Goal: Task Accomplishment & Management: Manage account settings

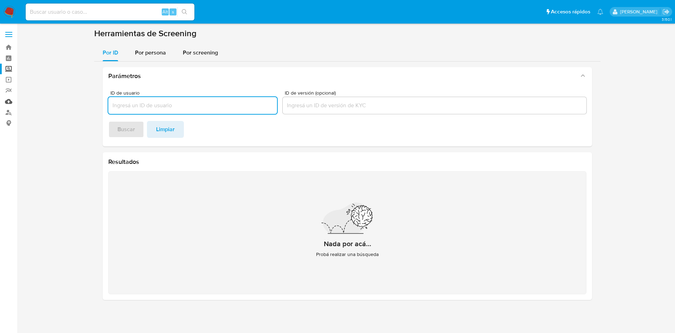
click at [6, 101] on link "Mulan" at bounding box center [42, 101] width 84 height 11
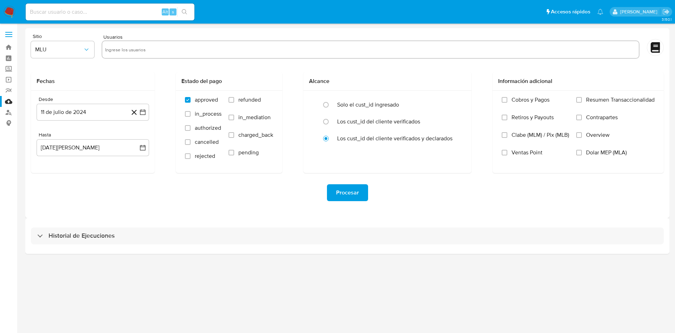
click at [175, 51] on input "text" at bounding box center [370, 49] width 531 height 11
paste input "485893706"
type input "485893706"
click at [81, 47] on span "MLU" at bounding box center [59, 49] width 48 height 7
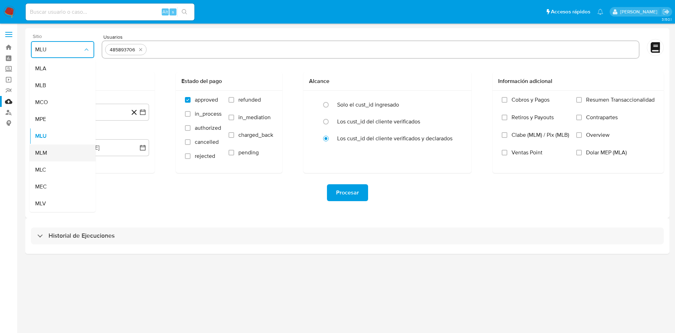
click at [51, 155] on div "MLM" at bounding box center [60, 153] width 51 height 17
click at [143, 110] on icon "button" at bounding box center [143, 112] width 6 height 6
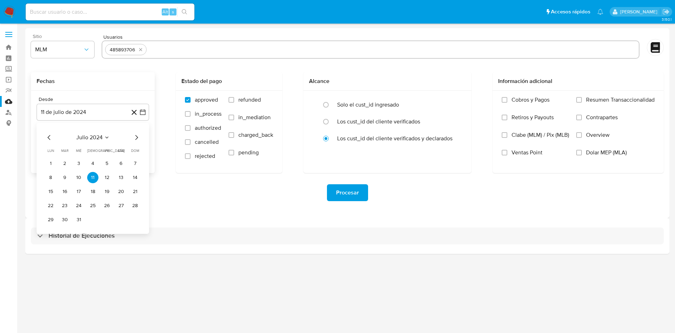
click at [47, 135] on icon "Mes anterior" at bounding box center [49, 137] width 8 height 8
click at [136, 136] on icon "Mes siguiente" at bounding box center [136, 137] width 3 height 5
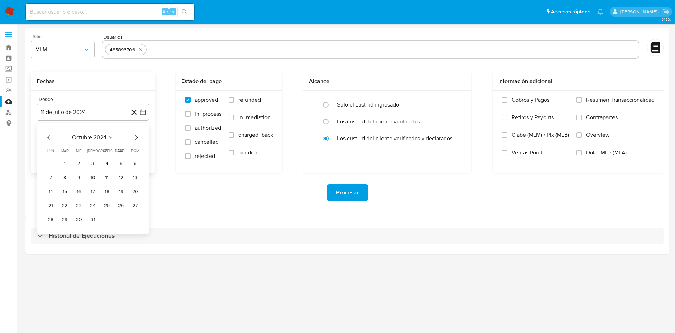
click at [136, 136] on icon "Mes siguiente" at bounding box center [136, 137] width 3 height 5
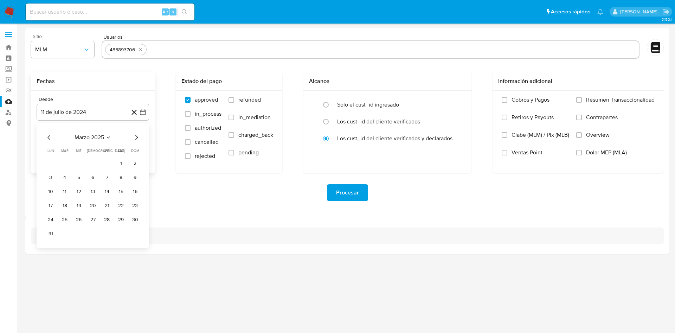
click at [136, 136] on icon "Mes siguiente" at bounding box center [136, 137] width 3 height 5
click at [64, 205] on button "17" at bounding box center [64, 205] width 11 height 11
click at [194, 215] on div "Sitio MLM Usuarios 485893706 Fechas Desde 17 de junio de 2025 17-06-2025 Hasta …" at bounding box center [347, 123] width 644 height 190
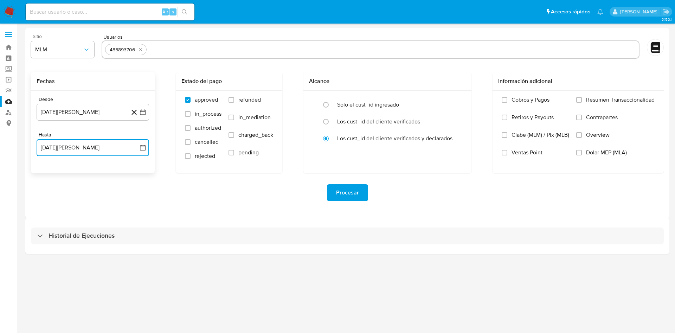
click at [142, 148] on icon "button" at bounding box center [142, 147] width 7 height 7
click at [135, 214] on button "10" at bounding box center [134, 212] width 11 height 11
click at [267, 213] on div "Sitio MLM Usuarios 485893706 Fechas Desde 17 de junio de 2025 17-06-2025 Hasta …" at bounding box center [347, 123] width 644 height 190
click at [578, 136] on input "Overview" at bounding box center [579, 135] width 6 height 6
click at [431, 207] on div "Procesar" at bounding box center [347, 192] width 633 height 39
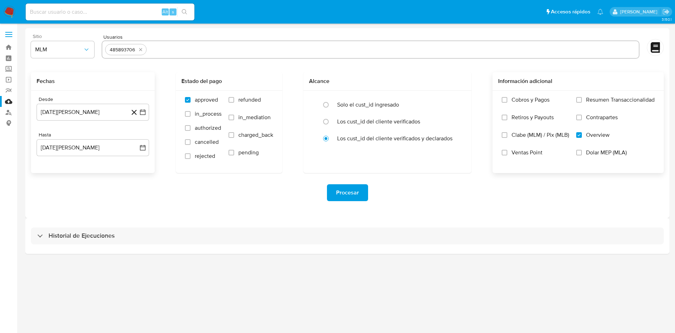
click at [353, 195] on span "Procesar" at bounding box center [347, 192] width 23 height 15
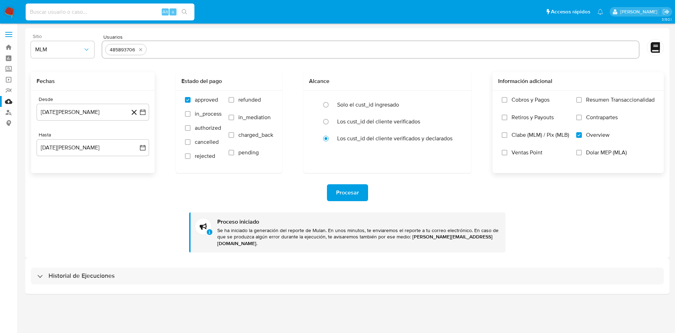
click at [114, 12] on input at bounding box center [110, 11] width 169 height 9
paste input "485893706"
type input "485893706"
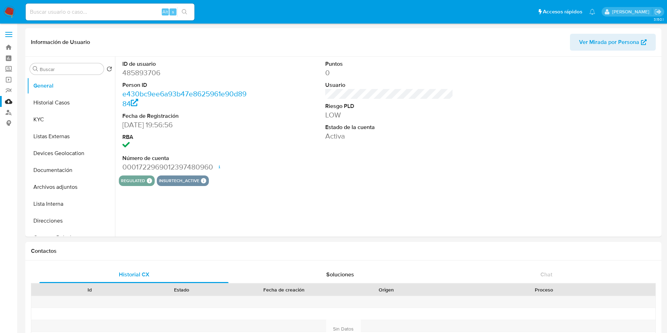
select select "10"
click at [50, 117] on button "KYC" at bounding box center [68, 119] width 82 height 17
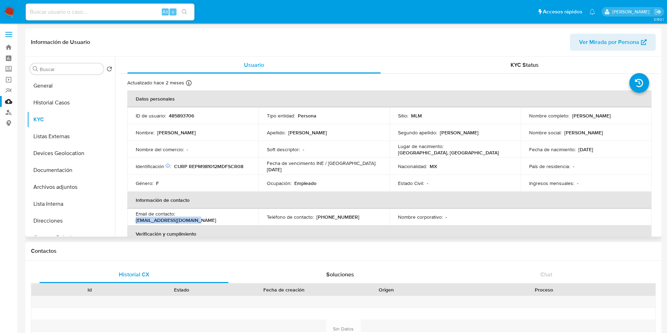
drag, startPoint x: 242, startPoint y: 218, endPoint x: 178, endPoint y: 218, distance: 64.3
click at [178, 218] on div "Email de contacto : marianapech86@gmail.com" at bounding box center [193, 217] width 114 height 13
copy p "marianapech86@gmail.com"
drag, startPoint x: 349, startPoint y: 214, endPoint x: 316, endPoint y: 217, distance: 33.2
click at [316, 217] on div "Teléfono de contacto : (55) 32520408" at bounding box center [324, 217] width 114 height 6
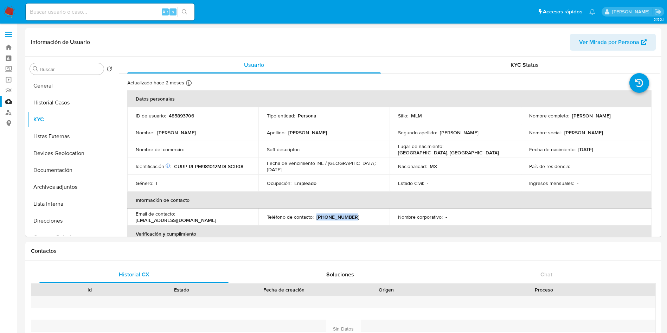
copy p "(55) 32520408"
click at [54, 87] on button "General" at bounding box center [68, 85] width 82 height 17
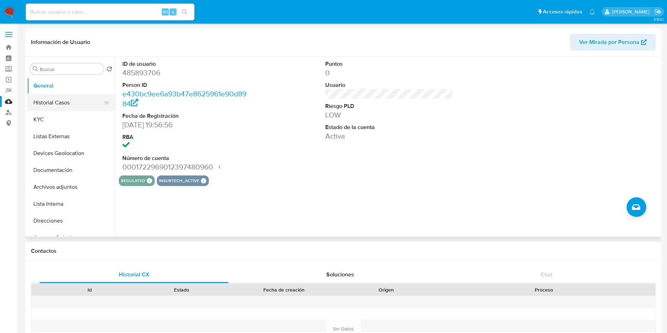
click at [58, 102] on button "Historial Casos" at bounding box center [68, 102] width 82 height 17
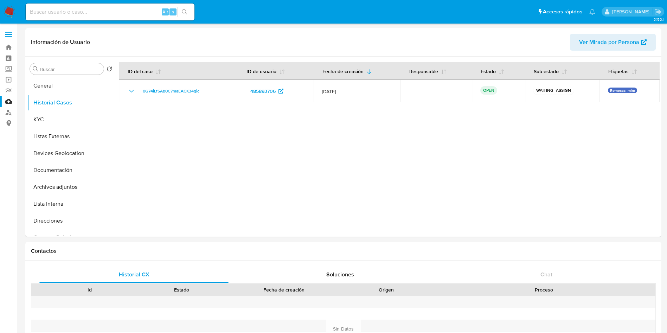
click at [9, 8] on img at bounding box center [10, 12] width 12 height 12
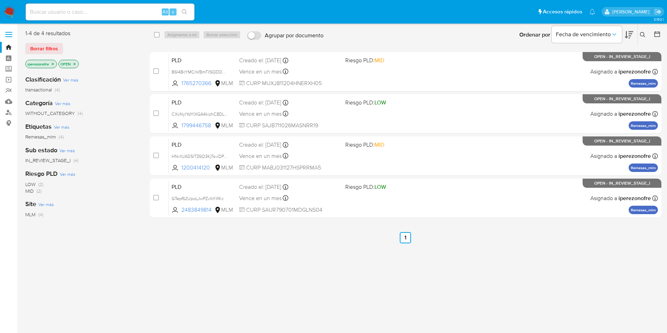
click at [642, 34] on icon at bounding box center [643, 35] width 6 height 6
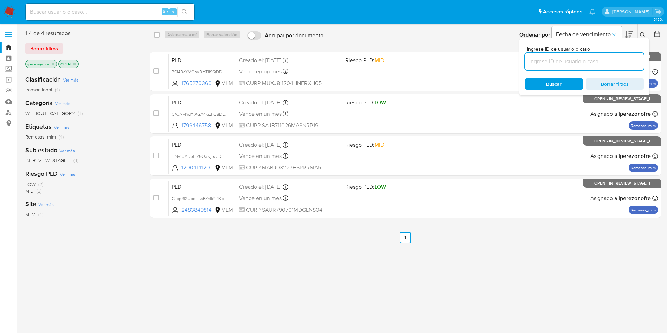
click at [552, 63] on input at bounding box center [584, 61] width 119 height 9
type input "485893706"
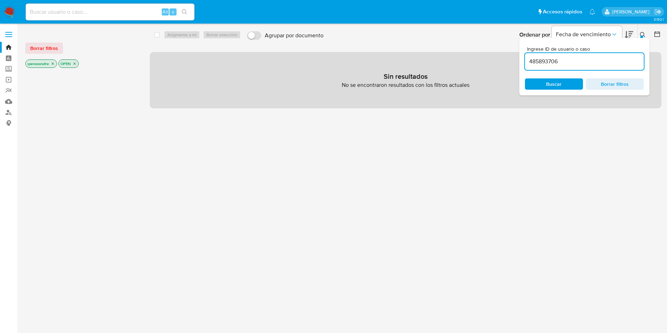
click at [74, 62] on icon "close-filter" at bounding box center [74, 64] width 4 height 4
click at [52, 65] on icon "close-filter" at bounding box center [53, 64] width 4 height 4
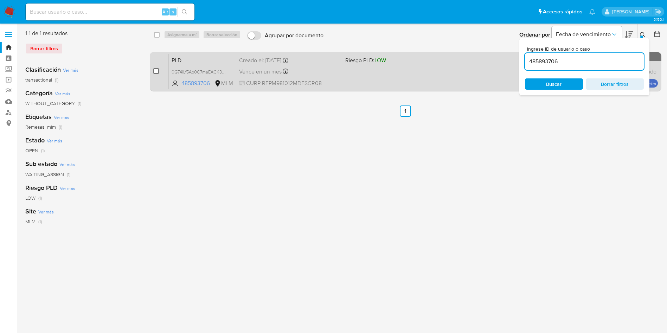
click at [154, 71] on input "checkbox" at bounding box center [156, 71] width 6 height 6
checkbox input "true"
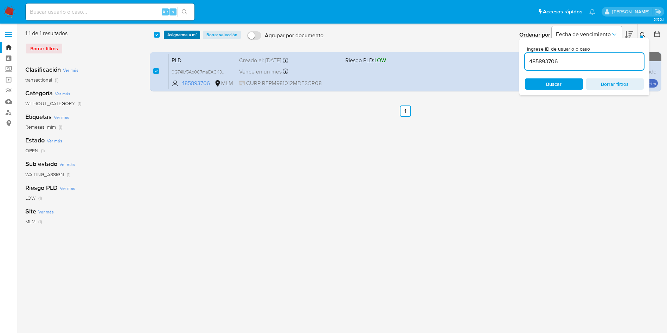
click at [186, 32] on span "Asignarme a mí" at bounding box center [181, 34] width 29 height 7
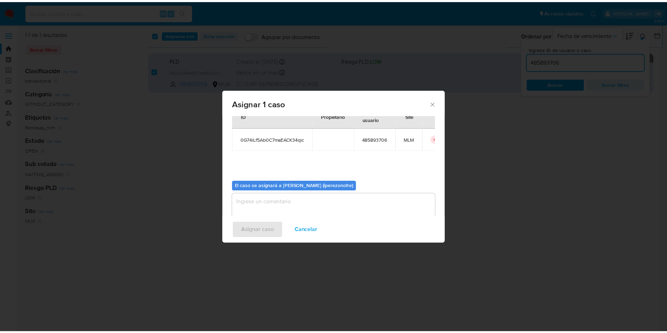
scroll to position [37, 0]
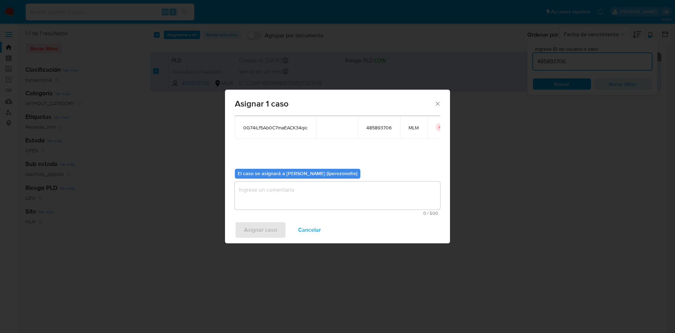
click at [356, 193] on textarea "assign-modal" at bounding box center [337, 195] width 205 height 28
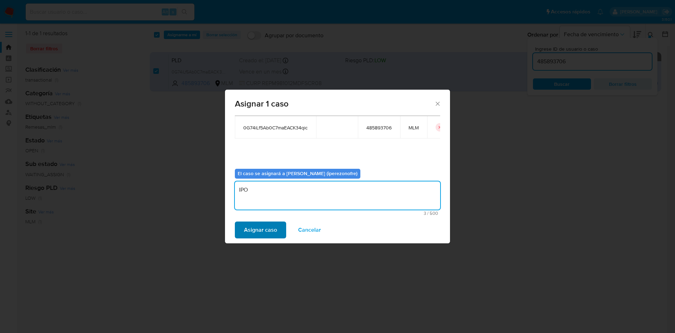
type textarea "IPO"
click at [256, 230] on span "Asignar caso" at bounding box center [260, 229] width 33 height 15
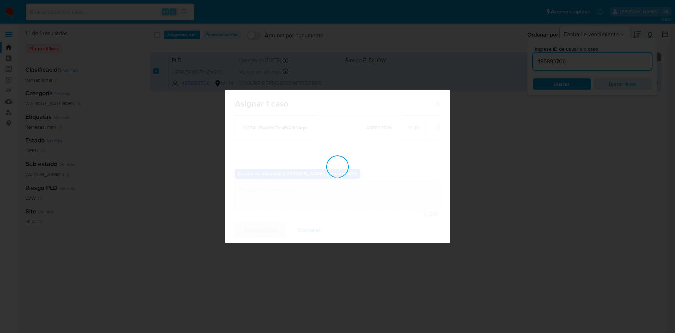
checkbox input "false"
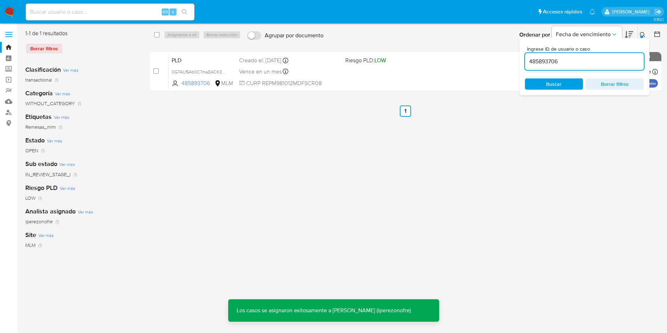
click at [124, 8] on input at bounding box center [110, 11] width 169 height 9
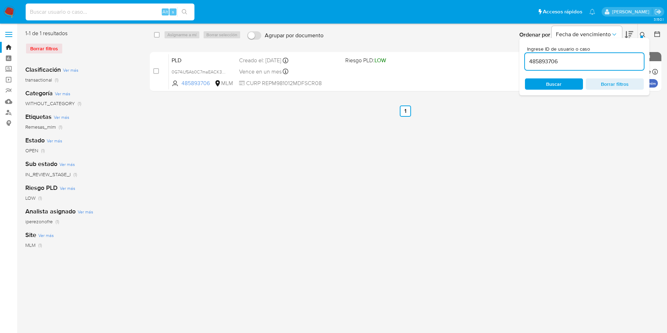
paste input "485893706"
type input "485893706"
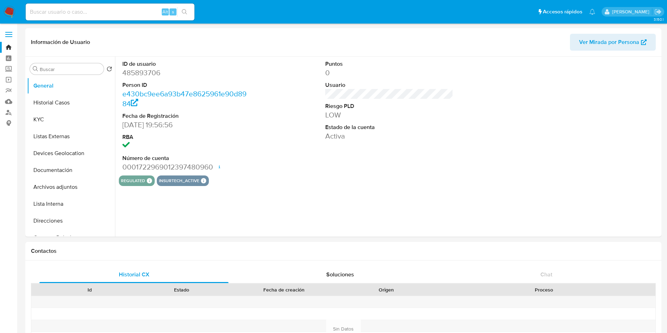
select select "10"
click at [68, 118] on button "KYC" at bounding box center [68, 119] width 82 height 17
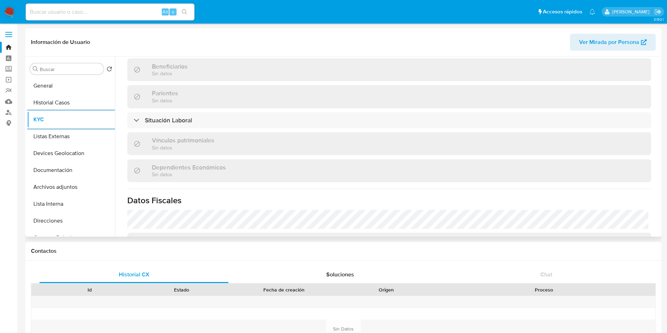
scroll to position [332, 0]
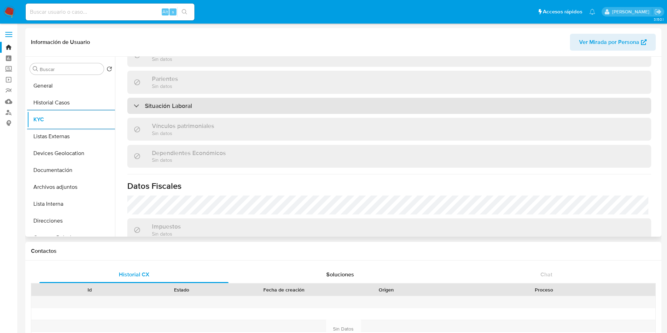
click at [257, 104] on div "Situación Laboral" at bounding box center [389, 106] width 524 height 16
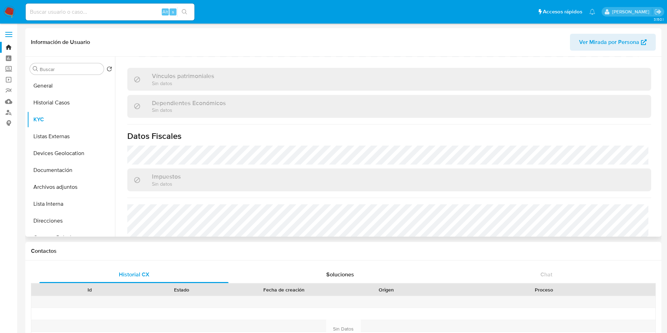
scroll to position [537, 0]
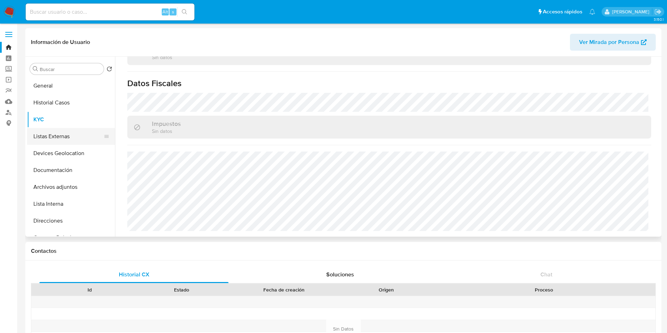
click at [58, 135] on button "Listas Externas" at bounding box center [68, 136] width 82 height 17
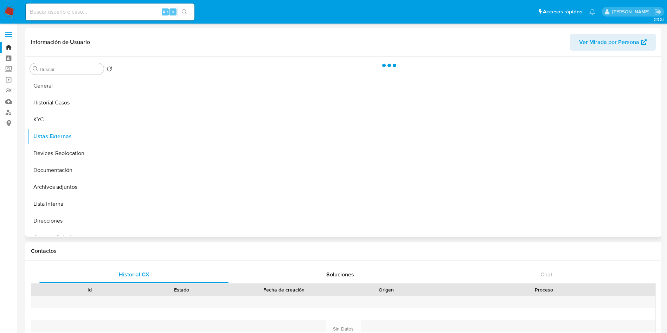
scroll to position [0, 0]
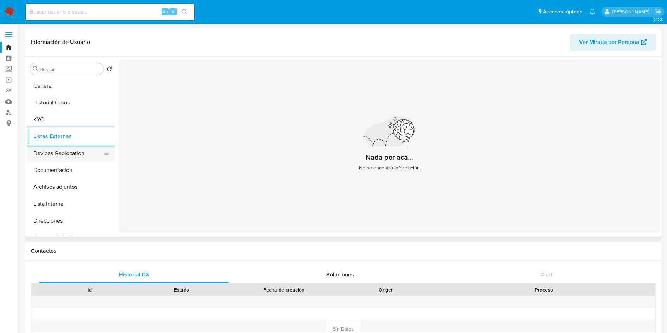
click at [71, 154] on button "Devices Geolocation" at bounding box center [68, 153] width 82 height 17
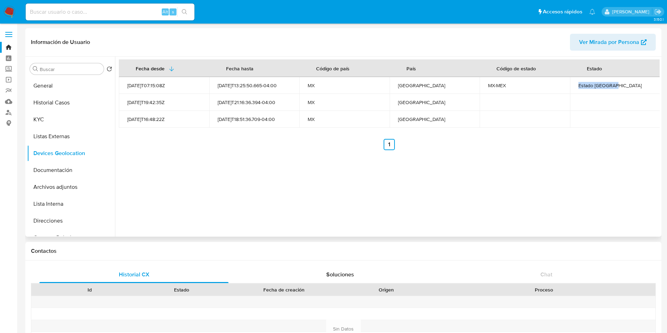
drag, startPoint x: 575, startPoint y: 84, endPoint x: 613, endPoint y: 85, distance: 38.7
click at [613, 85] on td "Estado De México" at bounding box center [615, 85] width 90 height 17
drag, startPoint x: 605, startPoint y: 89, endPoint x: 601, endPoint y: 88, distance: 3.9
click at [605, 89] on div "Estado De México" at bounding box center [614, 85] width 73 height 6
click at [578, 84] on div "Estado De México" at bounding box center [614, 85] width 73 height 6
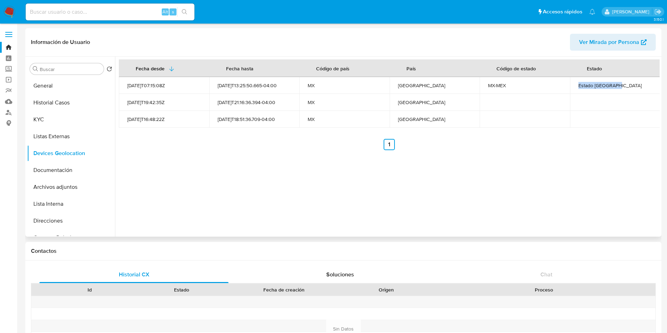
drag, startPoint x: 575, startPoint y: 84, endPoint x: 628, endPoint y: 84, distance: 52.7
click at [628, 84] on td "Estado De México" at bounding box center [615, 85] width 90 height 17
copy div "Estado De México"
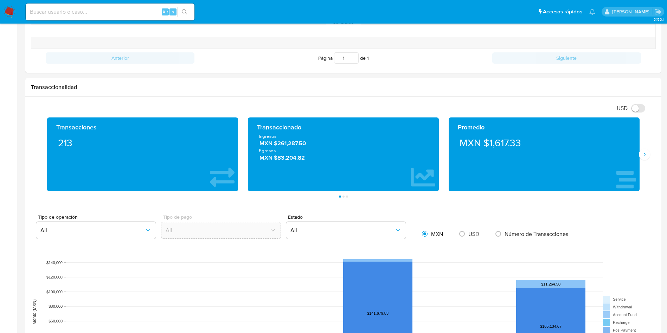
scroll to position [316, 0]
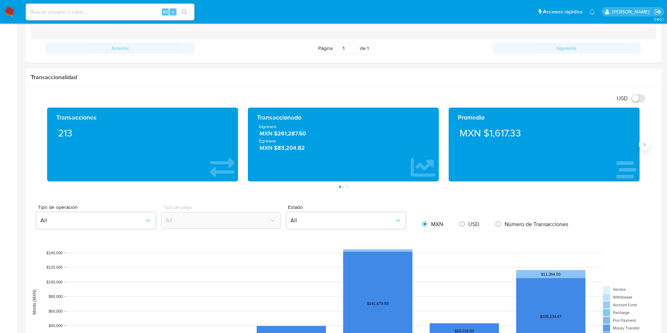
click at [643, 145] on icon "Siguiente" at bounding box center [645, 145] width 6 height 6
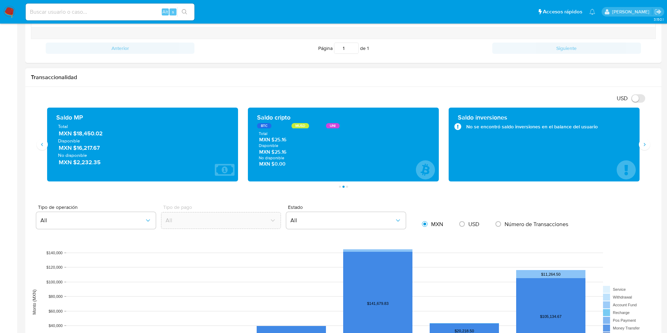
drag, startPoint x: 106, startPoint y: 136, endPoint x: 78, endPoint y: 136, distance: 28.5
click at [78, 136] on span "MXN $18,450.02" at bounding box center [143, 133] width 168 height 8
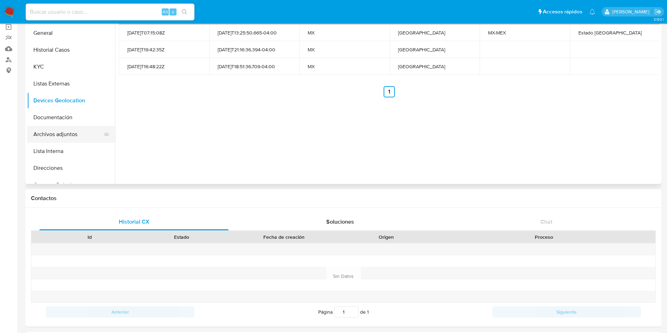
scroll to position [0, 0]
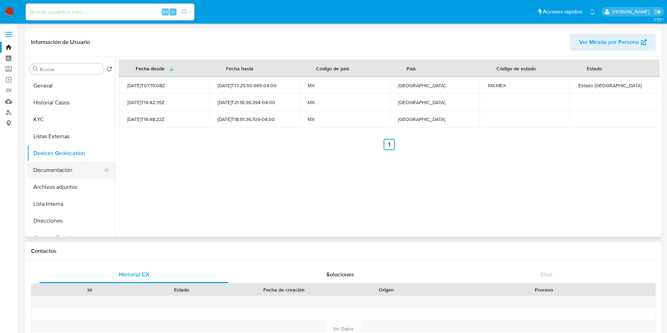
click at [43, 170] on button "Documentación" at bounding box center [68, 170] width 82 height 17
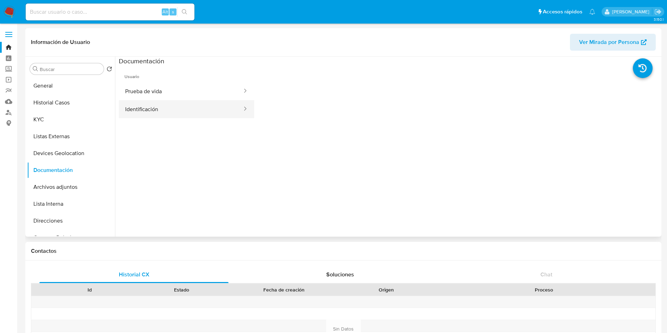
click at [175, 107] on button "Identificación" at bounding box center [181, 109] width 124 height 18
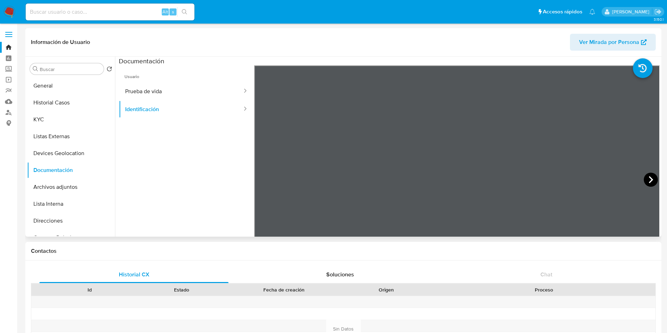
click at [651, 177] on icon at bounding box center [651, 180] width 14 height 14
click at [265, 178] on icon at bounding box center [263, 180] width 14 height 14
click at [649, 180] on icon at bounding box center [651, 179] width 4 height 7
click at [170, 95] on button "Prueba de vida" at bounding box center [181, 91] width 124 height 18
click at [66, 120] on button "KYC" at bounding box center [68, 119] width 82 height 17
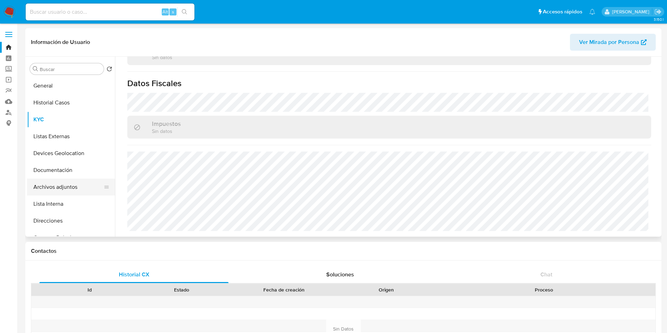
scroll to position [53, 0]
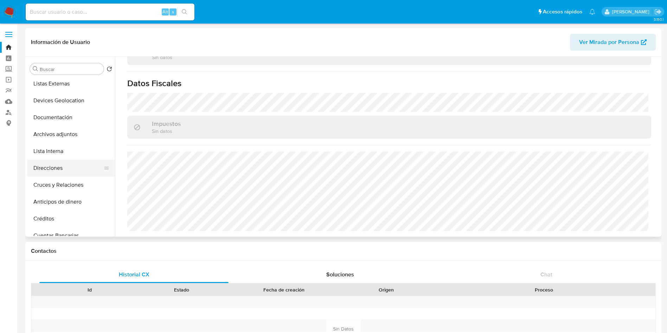
click at [55, 163] on button "Direcciones" at bounding box center [68, 168] width 82 height 17
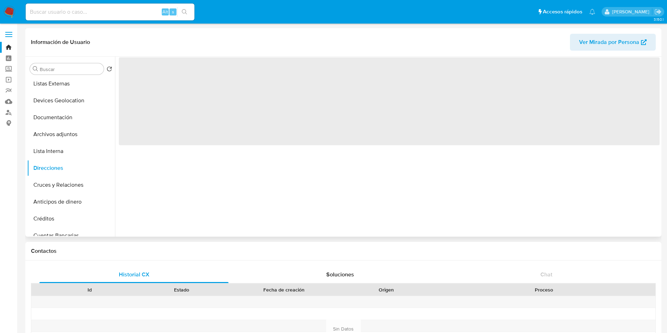
scroll to position [0, 0]
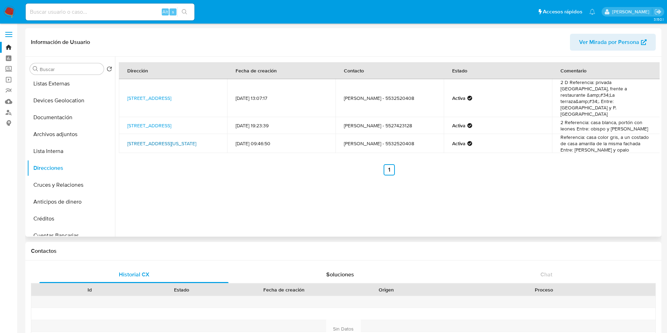
click at [196, 140] on link "Turquesa 228, Ensenada, Baja California, 22850, Mexico 228" at bounding box center [161, 143] width 69 height 7
click at [171, 122] on link "Calle Torre Baja 228, Cuautitlan Izcalli, Estado De México, 54743, Mexico 228" at bounding box center [149, 125] width 44 height 7
drag, startPoint x: 583, startPoint y: 109, endPoint x: 656, endPoint y: 112, distance: 73.2
click at [656, 117] on td "2 Referencia: casa blanca, portón con leones Entre: obispo y minerva" at bounding box center [606, 125] width 108 height 17
click at [13, 14] on img at bounding box center [10, 12] width 12 height 12
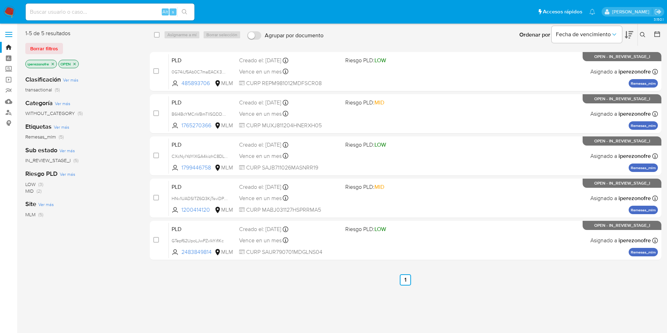
click at [642, 34] on icon at bounding box center [643, 35] width 6 height 6
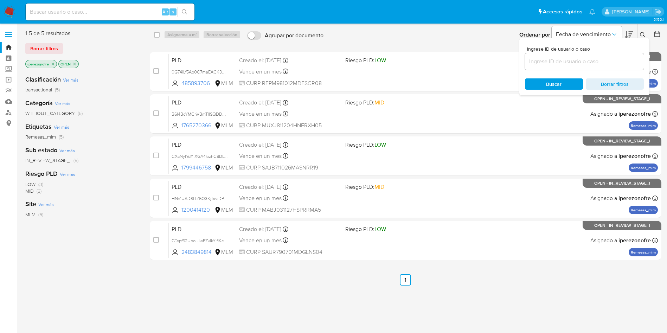
click at [570, 60] on input at bounding box center [584, 61] width 119 height 9
type input "290841126"
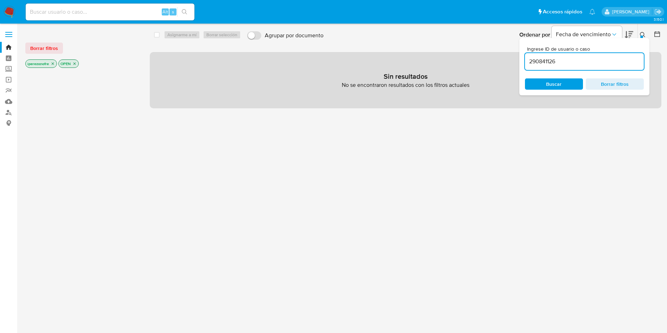
click at [54, 63] on icon "close-filter" at bounding box center [53, 64] width 4 height 4
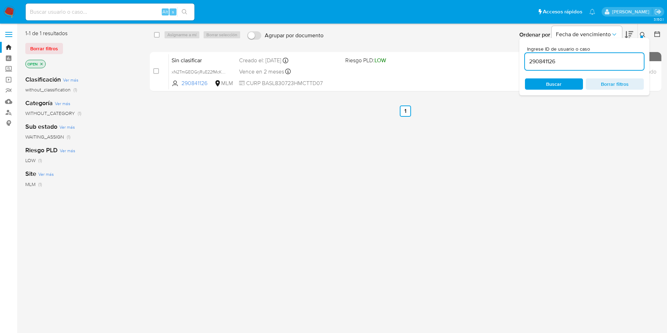
click at [41, 64] on icon "close-filter" at bounding box center [41, 64] width 2 height 2
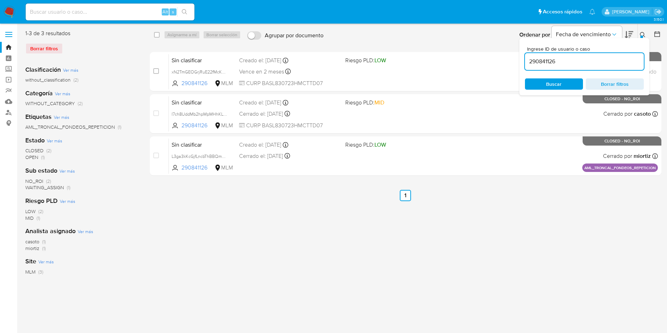
click at [551, 80] on span "Buscar" at bounding box center [553, 83] width 15 height 11
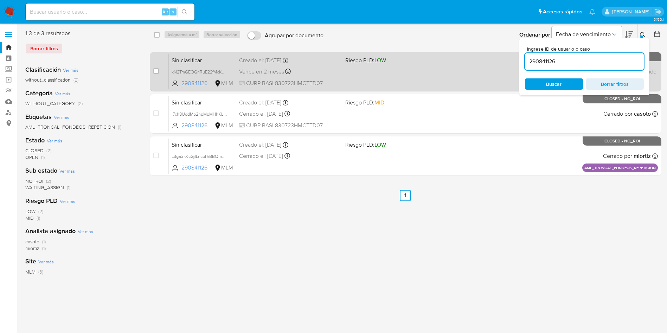
click at [156, 68] on div "case-item-checkbox" at bounding box center [156, 71] width 6 height 7
click at [152, 70] on div "case-item-checkbox No es posible asignar el caso Sin clasificar xN2TmGEOGrjRuE2…" at bounding box center [406, 71] width 512 height 39
click at [160, 70] on div "case-item-checkbox No es posible asignar el caso" at bounding box center [160, 72] width 15 height 36
click at [159, 72] on div "case-item-checkbox No es posible asignar el caso" at bounding box center [160, 72] width 15 height 36
click at [155, 72] on input "checkbox" at bounding box center [156, 71] width 6 height 6
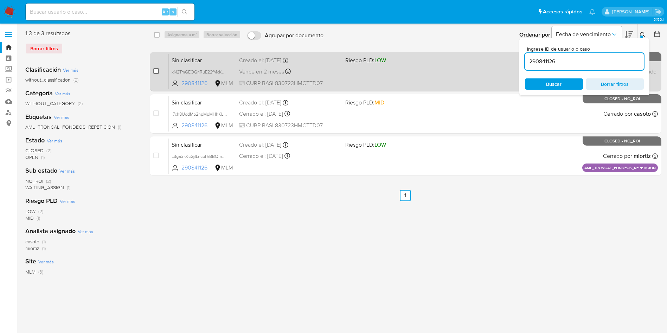
checkbox input "true"
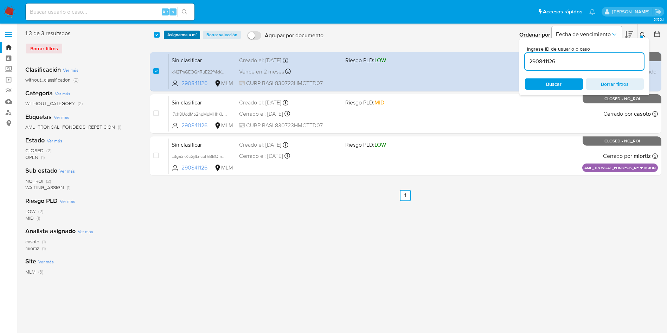
click at [182, 36] on span "Asignarme a mí" at bounding box center [181, 34] width 29 height 7
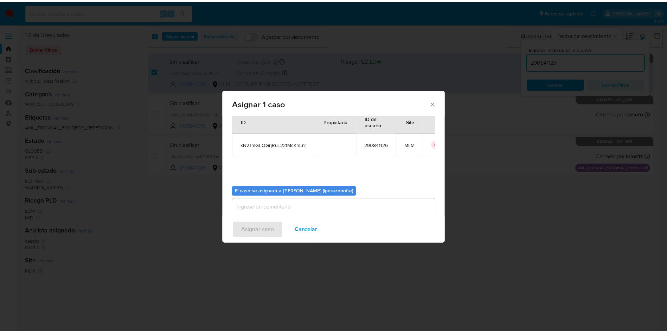
scroll to position [37, 0]
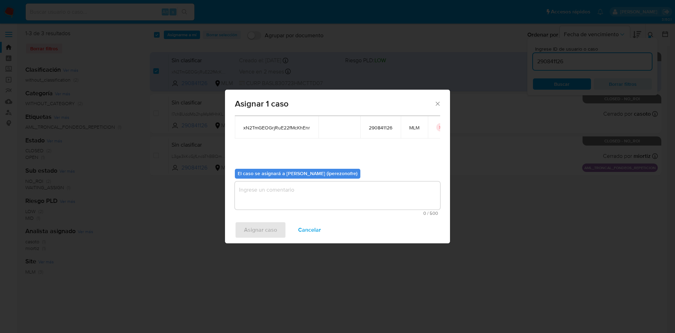
click at [359, 196] on textarea "assign-modal" at bounding box center [337, 195] width 205 height 28
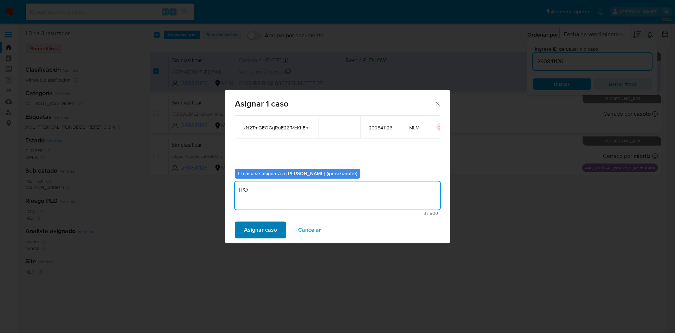
type textarea "IPO"
click at [256, 227] on span "Asignar caso" at bounding box center [260, 229] width 33 height 15
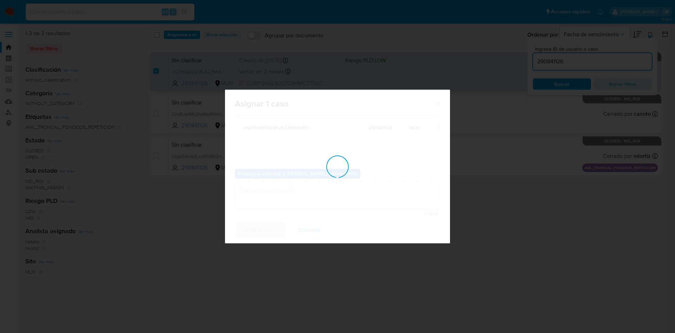
checkbox input "false"
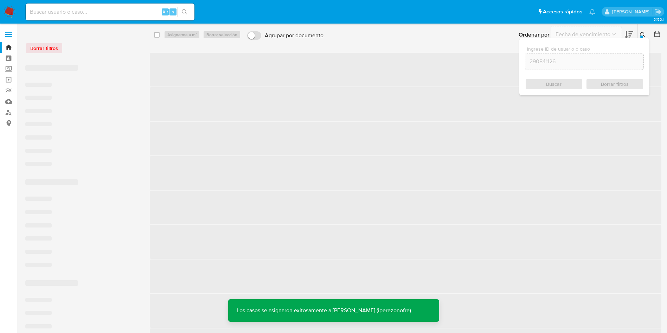
click at [127, 2] on div "Alt s" at bounding box center [110, 12] width 169 height 20
click at [127, 9] on input at bounding box center [110, 11] width 169 height 9
paste input "290841126"
type input "290841126"
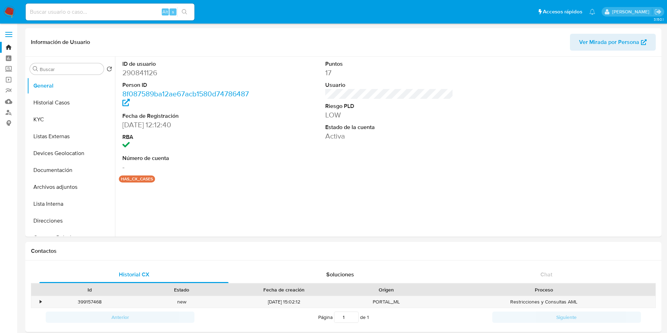
select select "10"
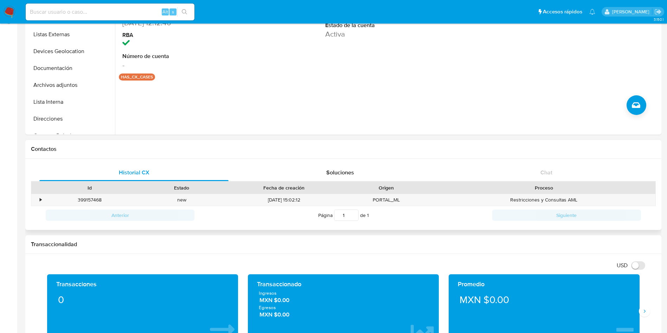
scroll to position [105, 0]
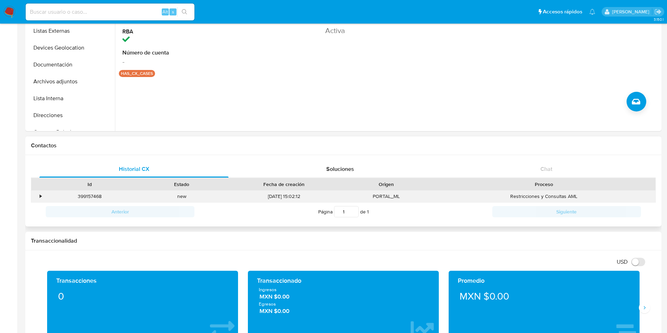
click at [40, 197] on div "•" at bounding box center [41, 196] width 2 height 7
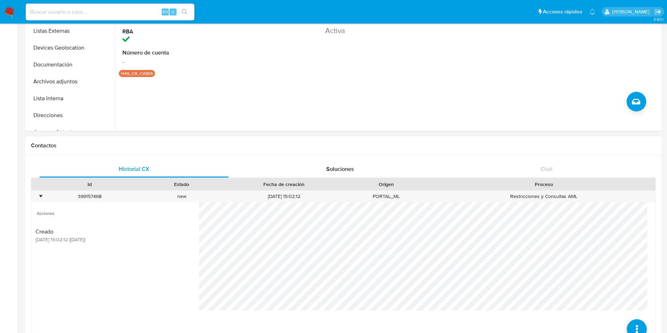
scroll to position [158, 0]
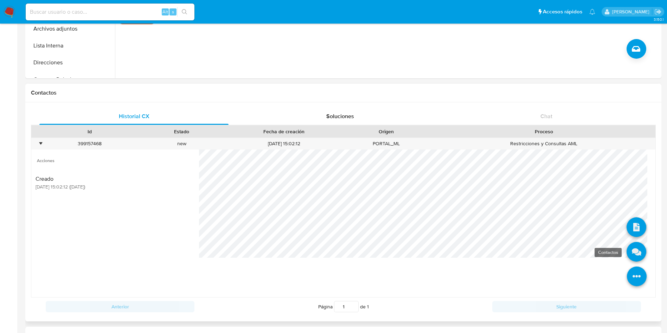
click at [628, 252] on icon at bounding box center [637, 252] width 20 height 20
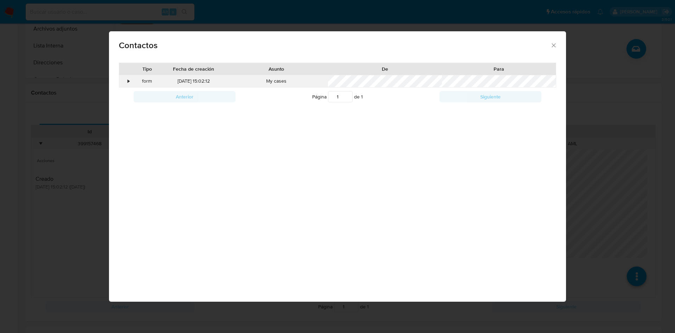
click at [126, 79] on div "•" at bounding box center [125, 81] width 12 height 12
click at [556, 45] on icon "close" at bounding box center [553, 45] width 7 height 7
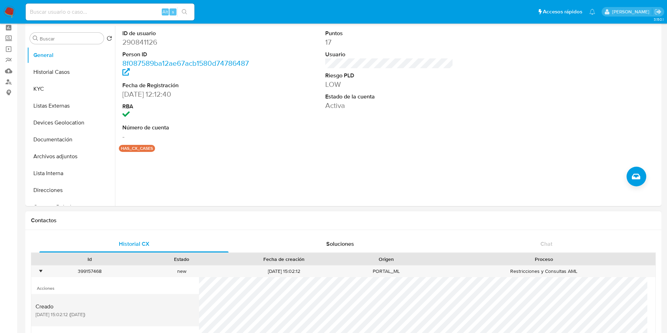
scroll to position [0, 0]
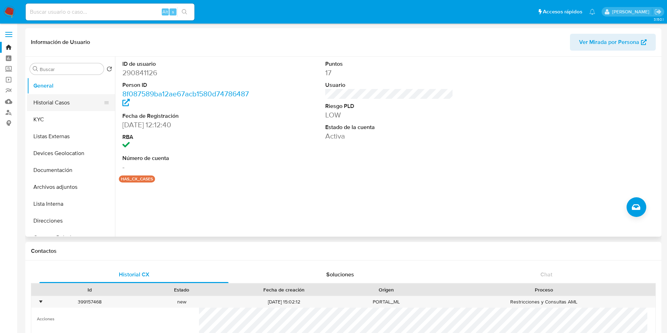
click at [56, 105] on button "Historial Casos" at bounding box center [68, 102] width 82 height 17
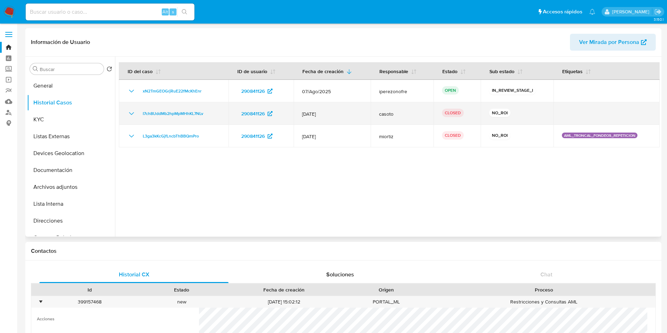
click at [130, 112] on icon "Mostrar/Ocultar" at bounding box center [131, 113] width 8 height 8
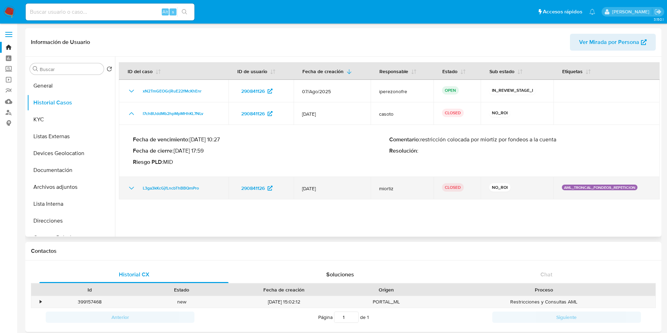
click at [130, 186] on icon "Mostrar/Ocultar" at bounding box center [131, 188] width 8 height 8
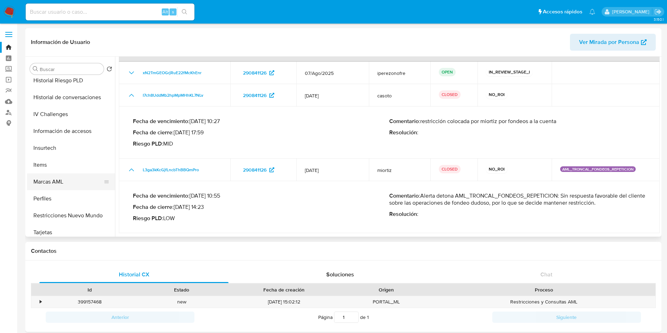
scroll to position [280, 0]
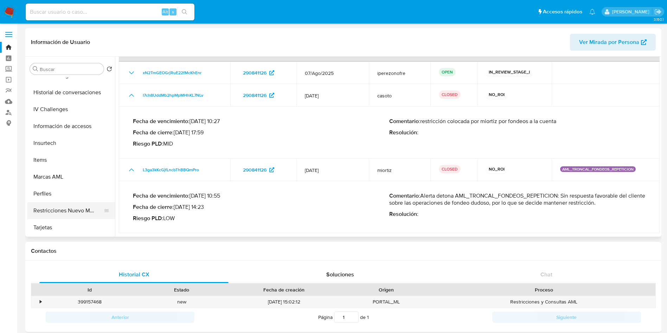
click at [85, 206] on button "Restricciones Nuevo Mundo" at bounding box center [68, 210] width 82 height 17
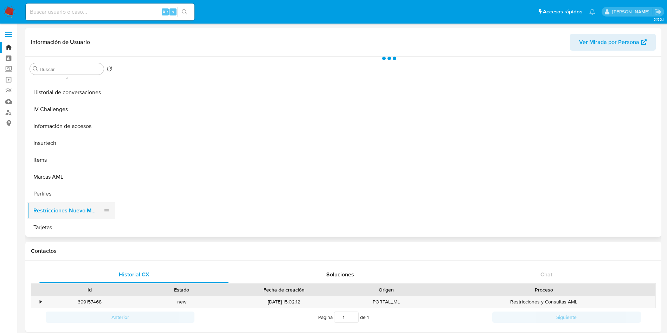
scroll to position [0, 0]
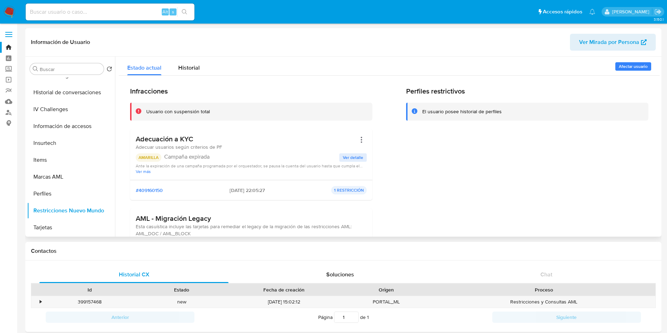
click at [344, 157] on span "Ver detalle" at bounding box center [353, 157] width 20 height 7
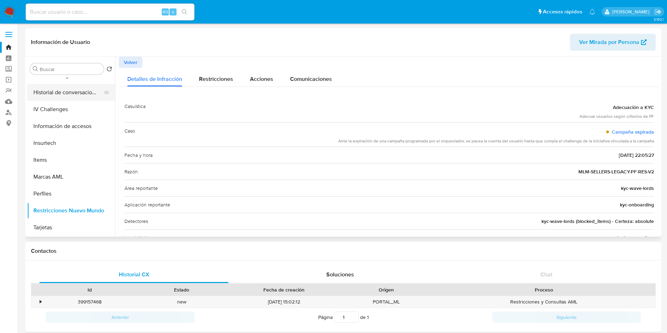
click at [39, 87] on button "Historial de conversaciones" at bounding box center [68, 92] width 82 height 17
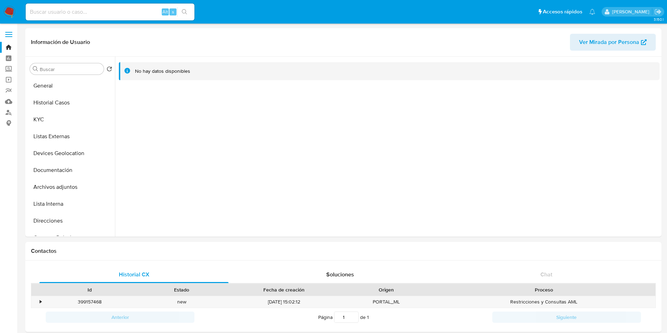
click at [14, 9] on img at bounding box center [10, 12] width 12 height 12
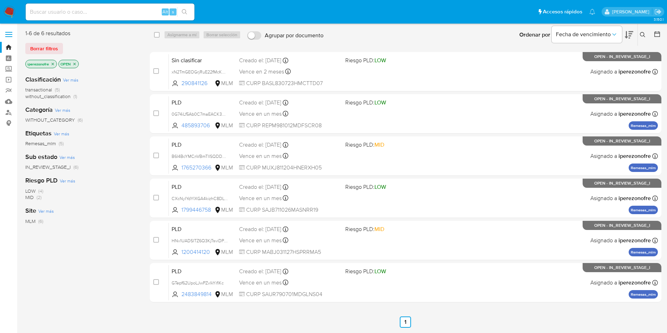
click at [641, 36] on icon at bounding box center [643, 35] width 6 height 6
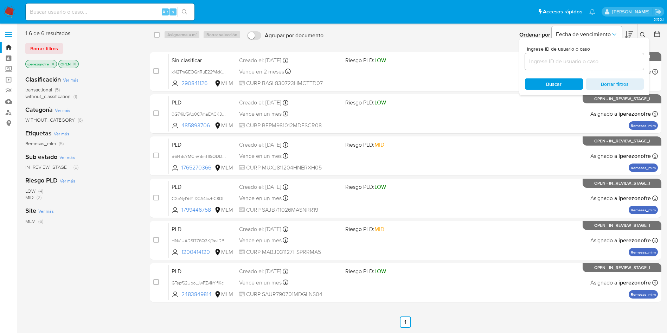
click at [560, 59] on input at bounding box center [584, 61] width 119 height 9
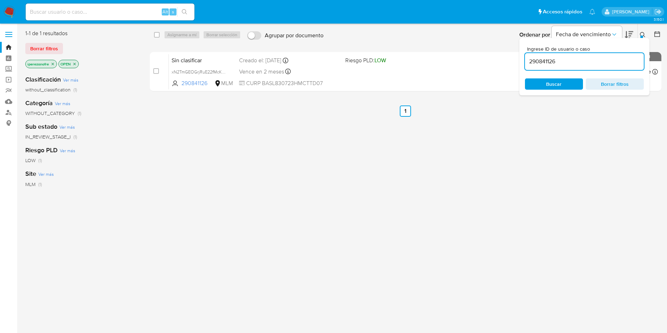
click at [550, 83] on span "Buscar" at bounding box center [553, 83] width 15 height 11
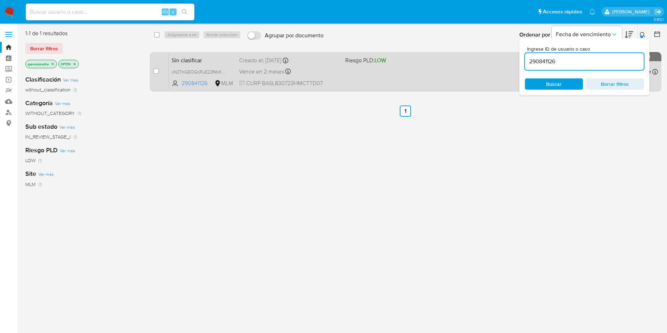
click at [386, 79] on div "Sin clasificar xN2TmGEOGrjRuE22fMcKhEnr 290841126 MLM Riesgo PLD: LOW Creado el…" at bounding box center [413, 72] width 489 height 36
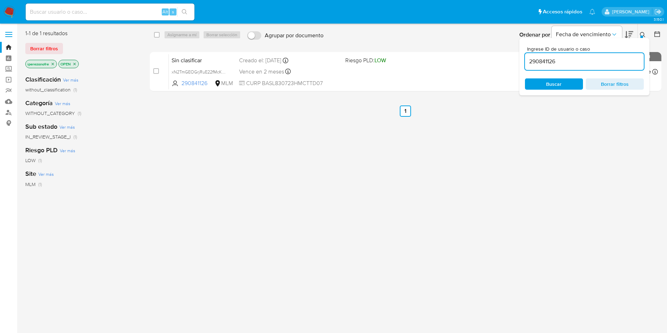
click at [572, 65] on input "290841126" at bounding box center [584, 61] width 119 height 9
drag, startPoint x: 597, startPoint y: 63, endPoint x: 422, endPoint y: 44, distance: 176.2
click at [422, 44] on div "Ordenar por Fecha de vencimiento No es posible ordenar los resultados mientras …" at bounding box center [494, 35] width 335 height 22
paste input "zOjIUBolsMLmpgIPe5f7rdNX"
type input "zOjIUBolsMLmpgIPe5f7rdNX"
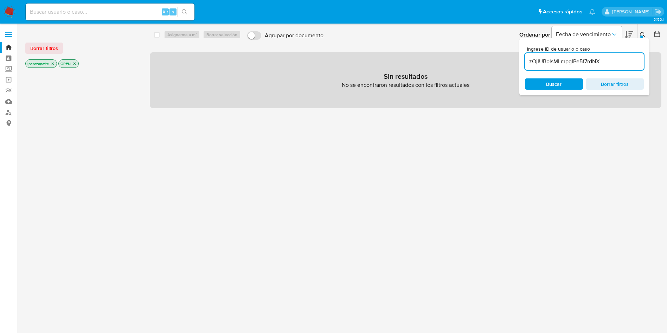
click at [546, 84] on span "Buscar" at bounding box center [553, 83] width 15 height 11
click at [51, 64] on icon "close-filter" at bounding box center [53, 64] width 4 height 4
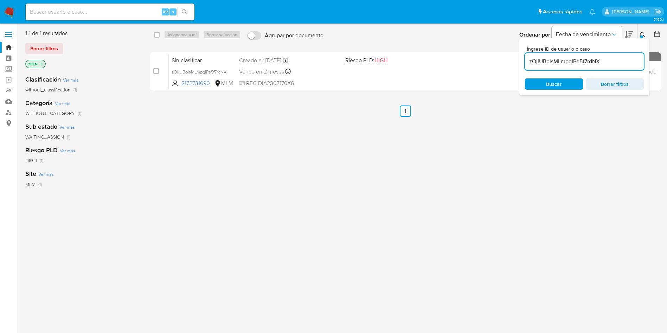
click at [39, 62] on p "OPEN" at bounding box center [36, 64] width 20 height 8
click at [43, 63] on icon "close-filter" at bounding box center [41, 64] width 2 height 2
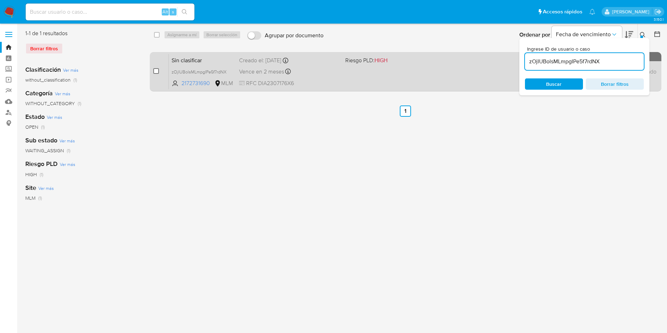
click at [155, 72] on input "checkbox" at bounding box center [156, 71] width 6 height 6
checkbox input "true"
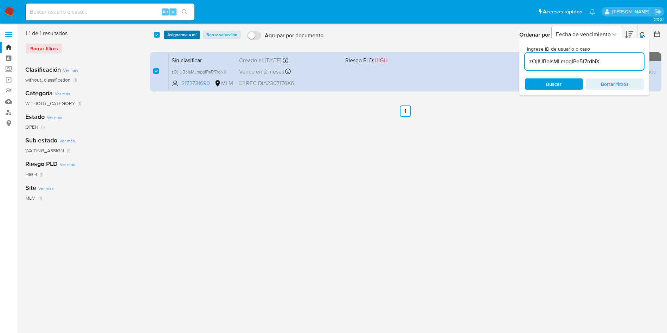
click at [183, 34] on span "Asignarme a mí" at bounding box center [181, 34] width 29 height 7
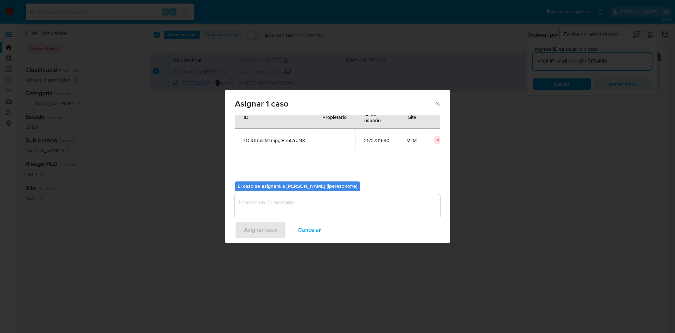
scroll to position [37, 0]
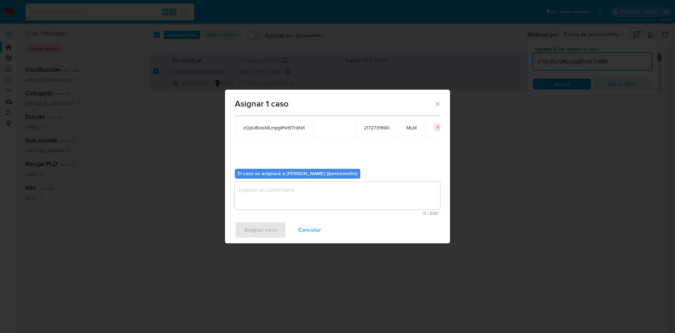
click at [365, 193] on textarea "assign-modal" at bounding box center [337, 195] width 205 height 28
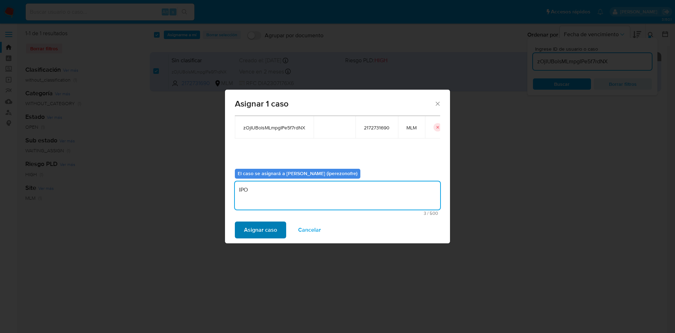
type textarea "IPO"
click at [256, 229] on span "Asignar caso" at bounding box center [260, 229] width 33 height 15
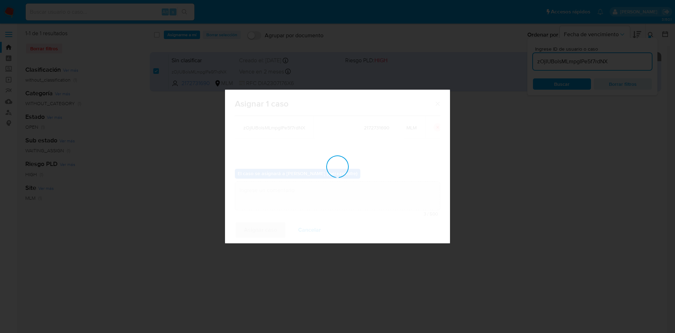
checkbox input "false"
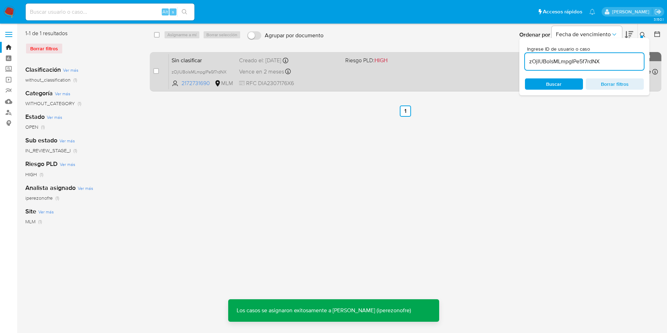
click at [249, 71] on span "Vence en 2 meses" at bounding box center [261, 72] width 45 height 8
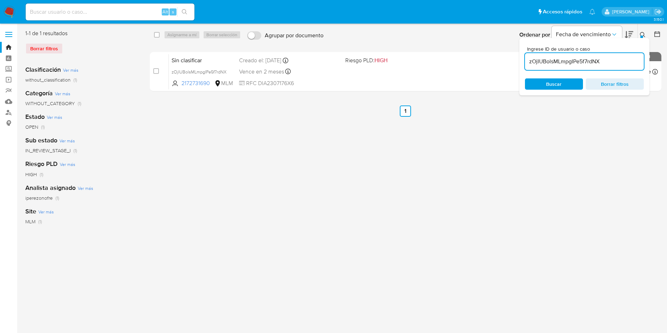
click at [592, 65] on input "zOjIUBolsMLmpgIPe5f7rdNX" at bounding box center [584, 61] width 119 height 9
drag, startPoint x: 616, startPoint y: 61, endPoint x: 476, endPoint y: 50, distance: 140.4
click at [476, 50] on div "select-all-cases-checkbox Asignarme a mí Borrar selección Agrupar por documento…" at bounding box center [406, 62] width 512 height 65
paste input "ljetXtZhkoEIWPCeKoTzElE3"
type input "ljetXtZhkoEIWPCeKoTzElE3"
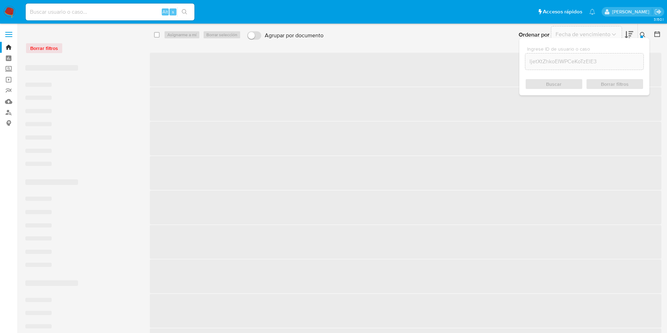
click at [550, 88] on span "Buscar" at bounding box center [553, 83] width 15 height 11
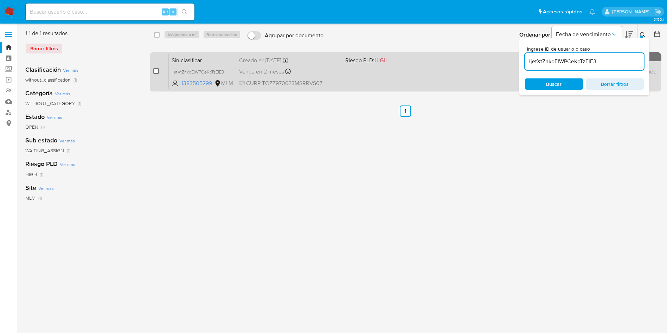
click at [156, 70] on input "checkbox" at bounding box center [156, 71] width 6 height 6
checkbox input "true"
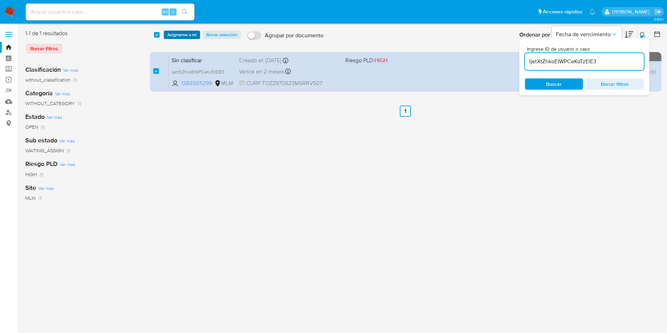
click at [177, 32] on span "Asignarme a mí" at bounding box center [181, 34] width 29 height 7
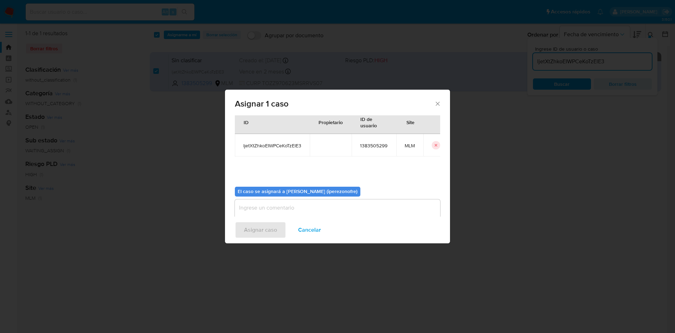
scroll to position [37, 0]
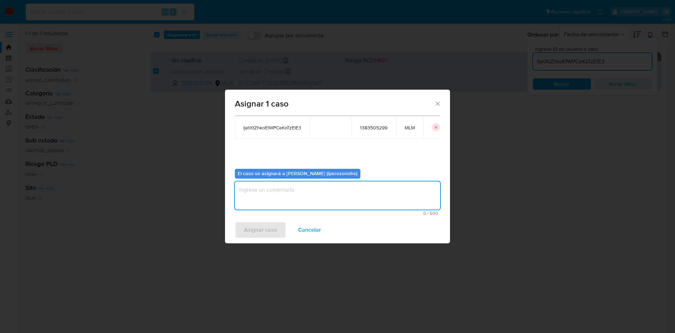
click at [323, 196] on textarea "assign-modal" at bounding box center [337, 195] width 205 height 28
type textarea "IPO"
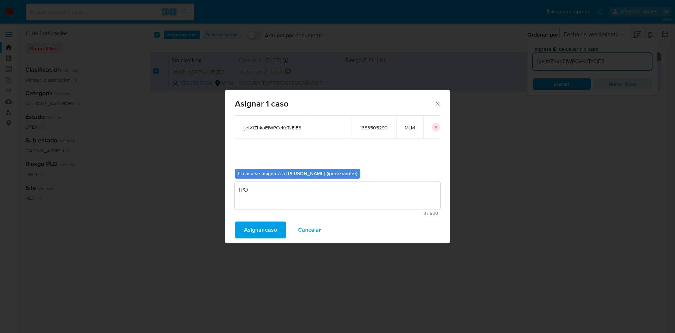
click at [262, 232] on span "Asignar caso" at bounding box center [260, 229] width 33 height 15
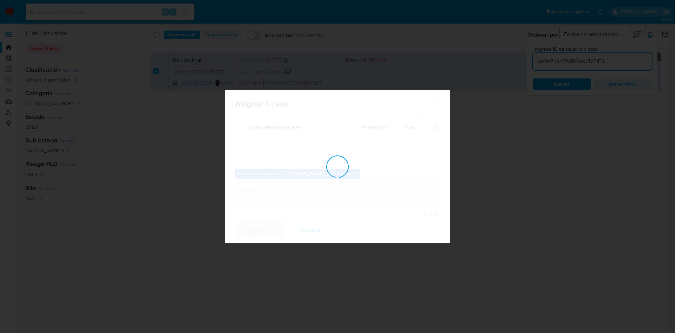
checkbox input "false"
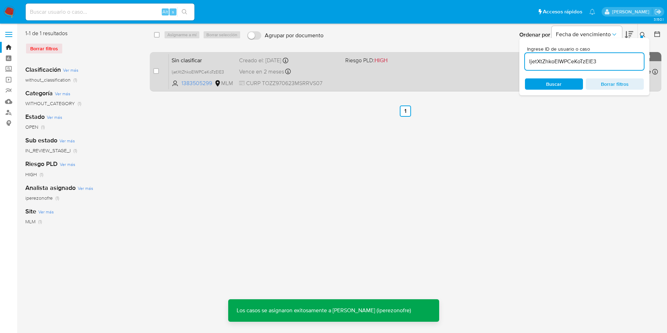
click at [330, 65] on div "Sin clasificar ljetXtZhkoEIWPCeKoTzElE3 1383505299 MLM Riesgo PLD: HIGH Creado …" at bounding box center [413, 72] width 489 height 36
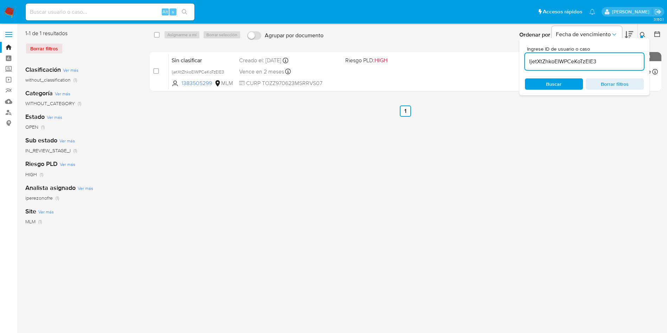
click at [594, 59] on input "ljetXtZhkoEIWPCeKoTzElE3" at bounding box center [584, 61] width 119 height 9
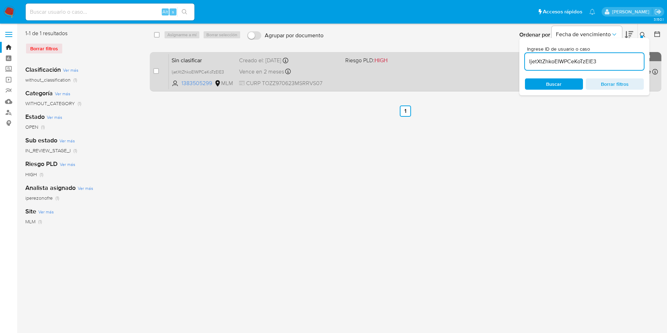
drag, startPoint x: 608, startPoint y: 63, endPoint x: 502, endPoint y: 52, distance: 106.7
click at [502, 52] on div "select-all-cases-checkbox Asignarme a mí Borrar selección Agrupar por documento…" at bounding box center [406, 62] width 512 height 65
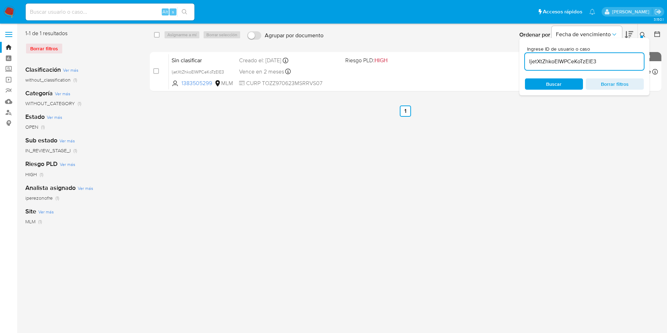
paste input "85Mw829mff4hrGwcki8jx18X"
type input "85Mw829mff4hrGwcki8jx18X"
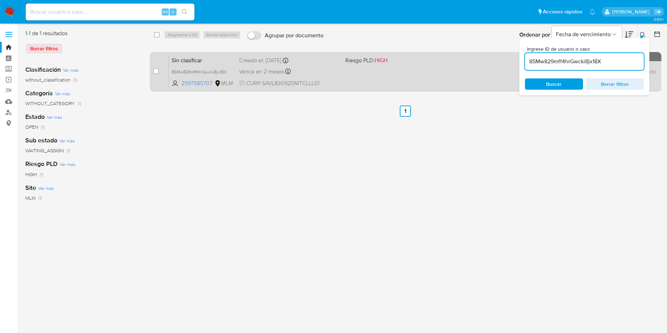
click at [159, 72] on div "case-item-checkbox No es posible asignar el caso" at bounding box center [160, 72] width 15 height 36
click at [157, 72] on input "checkbox" at bounding box center [156, 71] width 6 height 6
checkbox input "true"
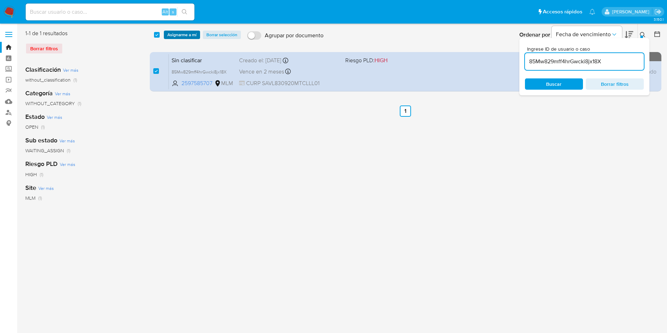
click at [188, 34] on span "Asignarme a mí" at bounding box center [181, 34] width 29 height 7
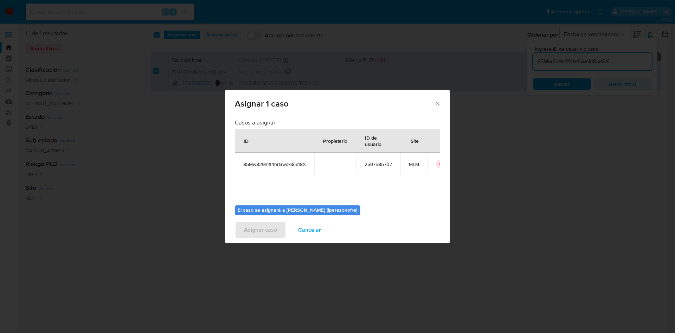
scroll to position [37, 0]
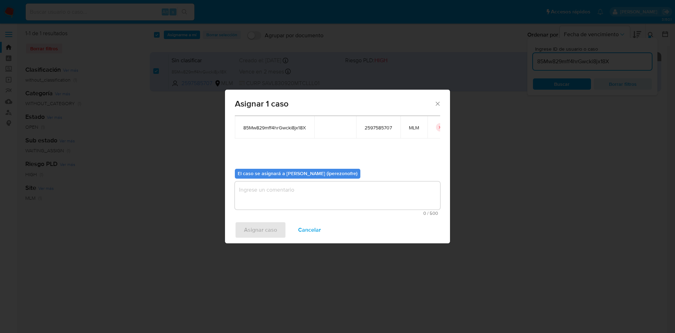
click at [375, 200] on textarea "assign-modal" at bounding box center [337, 195] width 205 height 28
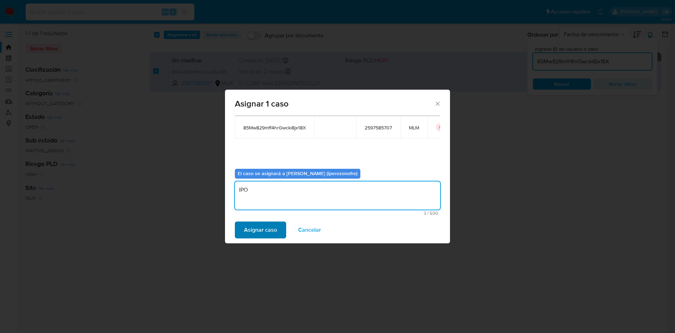
type textarea "IPO"
click at [249, 227] on span "Asignar caso" at bounding box center [260, 229] width 33 height 15
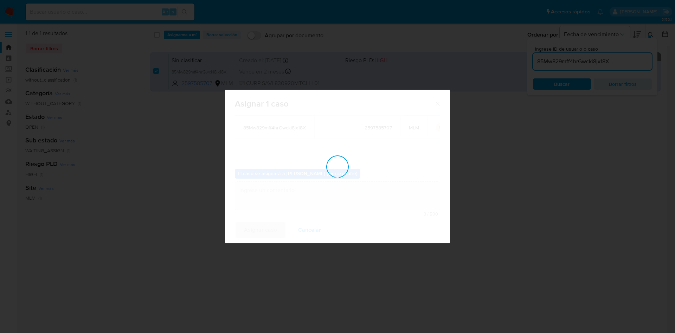
checkbox input "false"
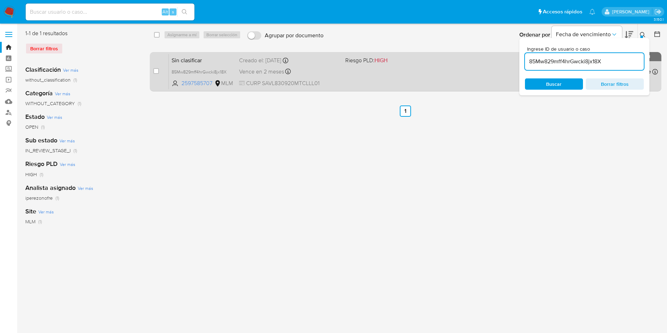
click at [335, 61] on div "Creado el: 10/08/2025 Creado el: 10/08/2025 10:15:31" at bounding box center [289, 61] width 101 height 8
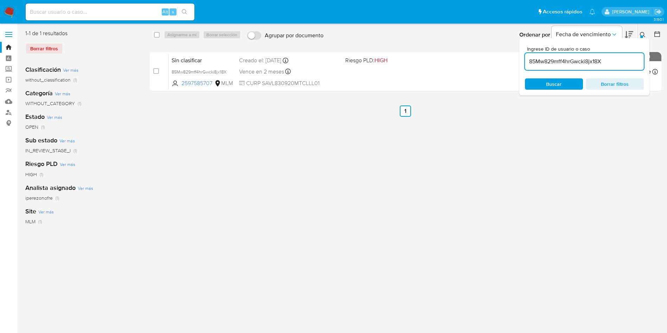
click at [124, 17] on div "Alt s" at bounding box center [110, 12] width 169 height 17
drag, startPoint x: 617, startPoint y: 61, endPoint x: 628, endPoint y: 68, distance: 13.1
click at [616, 61] on input "85Mw829mff4hrGwcki8jx18X" at bounding box center [584, 61] width 119 height 9
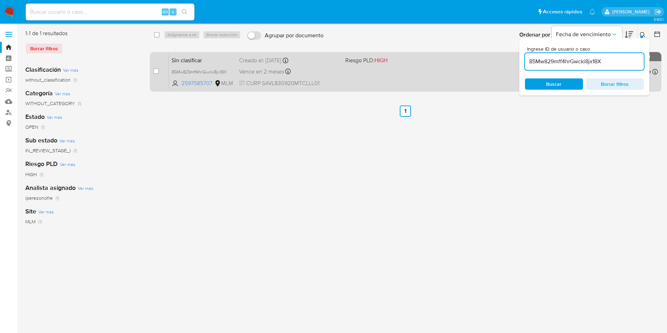
drag, startPoint x: 575, startPoint y: 62, endPoint x: 506, endPoint y: 57, distance: 68.4
click at [506, 57] on div "select-all-cases-checkbox Asignarme a mí Borrar selección Agrupar por documento…" at bounding box center [406, 62] width 512 height 65
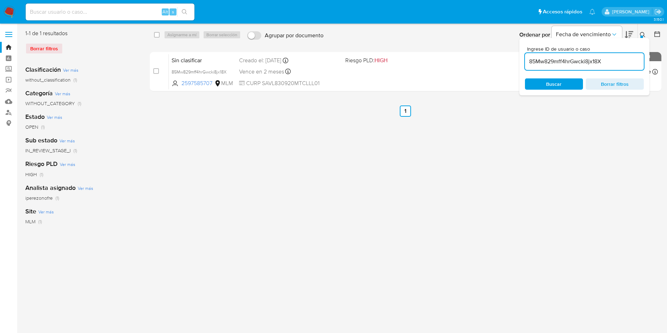
click at [575, 59] on input "85Mw829mff4hrGwcki8jx18X" at bounding box center [584, 61] width 119 height 9
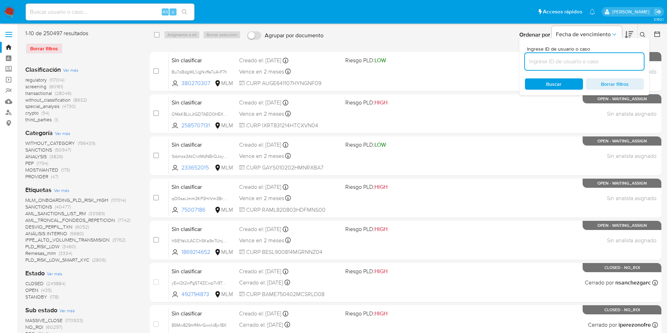
click at [575, 59] on input at bounding box center [584, 61] width 119 height 9
paste input "1bbmzs3AtClvtMdNBrQJoy0L"
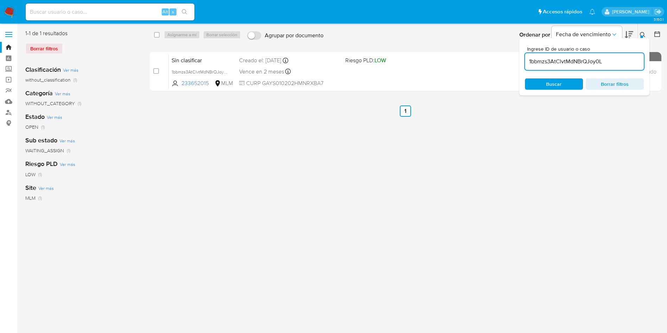
click at [587, 220] on div "select-all-cases-checkbox Asignarme a mí Borrar selección Agrupar por documento…" at bounding box center [406, 181] width 512 height 303
click at [626, 62] on input "1bbmzs3AtClvtMdNBrQJoy0L" at bounding box center [584, 61] width 119 height 9
drag, startPoint x: 607, startPoint y: 63, endPoint x: 525, endPoint y: 58, distance: 82.1
click at [492, 49] on div "select-all-cases-checkbox Asignarme a mí Borrar selección Agrupar por documento…" at bounding box center [406, 62] width 512 height 65
click at [442, 160] on div "select-all-cases-checkbox Asignarme a mí Borrar selección Agrupar por documento…" at bounding box center [406, 181] width 512 height 303
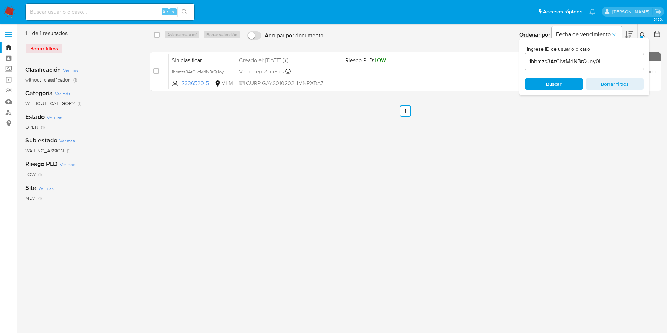
click at [586, 68] on div "1bbmzs3AtClvtMdNBrQJoy0L" at bounding box center [584, 61] width 119 height 17
click at [589, 61] on input "1bbmzs3AtClvtMdNBrQJoy0L" at bounding box center [584, 61] width 119 height 9
drag, startPoint x: 606, startPoint y: 61, endPoint x: 411, endPoint y: 50, distance: 195.1
click at [381, 50] on div "select-all-cases-checkbox Asignarme a mí Borrar selección Agrupar por documento…" at bounding box center [406, 62] width 512 height 65
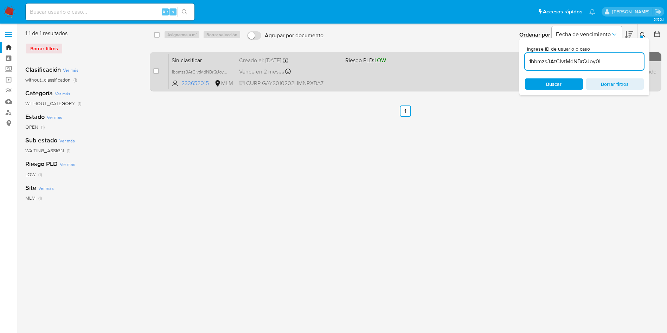
paste input "KeunrReWnFJhqZPsIClAemtS"
type input "KeunrReWnFJhqZPsIClAemtS"
click at [155, 71] on input "checkbox" at bounding box center [156, 71] width 6 height 6
checkbox input "true"
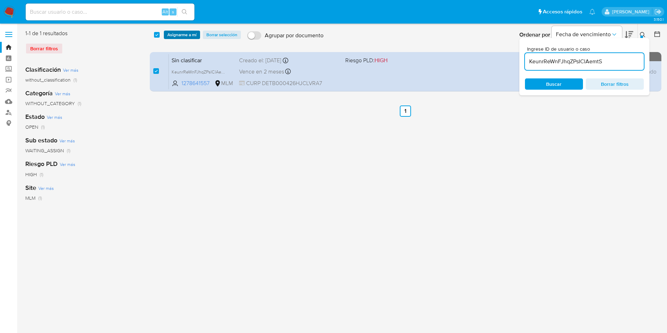
click at [174, 36] on span "Asignarme a mí" at bounding box center [181, 34] width 29 height 7
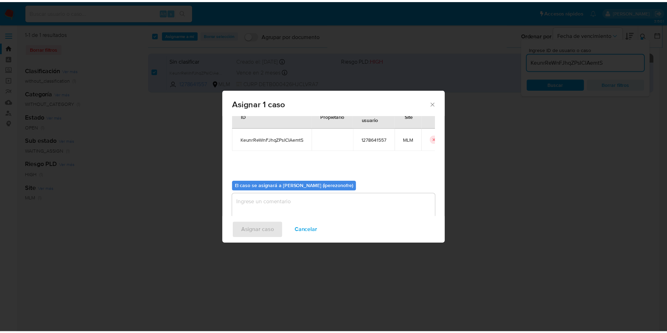
scroll to position [37, 0]
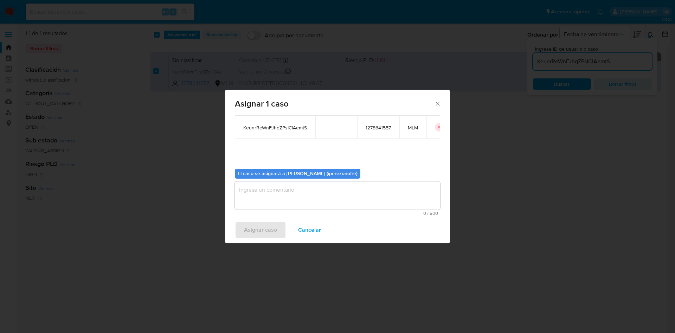
drag, startPoint x: 313, startPoint y: 192, endPoint x: 317, endPoint y: 191, distance: 4.6
click at [317, 191] on textarea "assign-modal" at bounding box center [337, 195] width 205 height 28
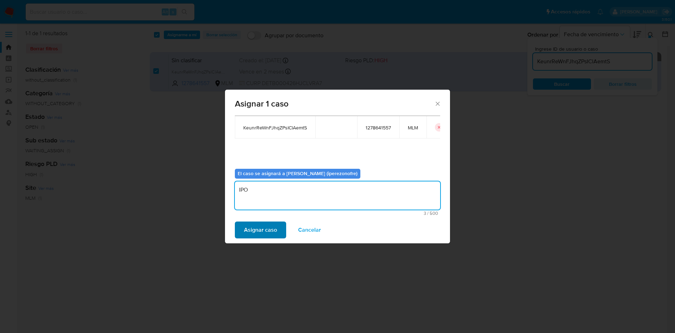
type textarea "IPO"
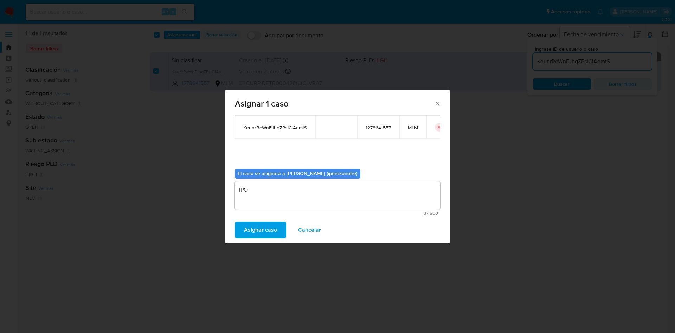
click at [275, 226] on span "Asignar caso" at bounding box center [260, 229] width 33 height 15
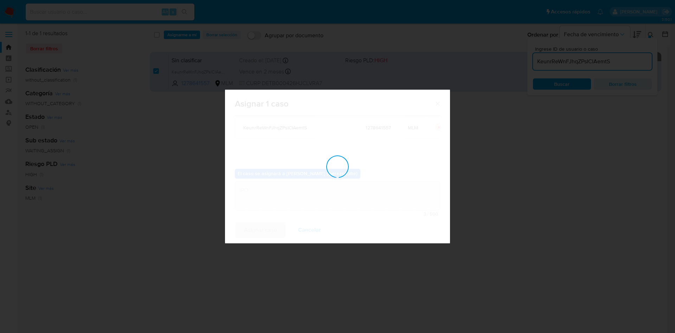
checkbox input "false"
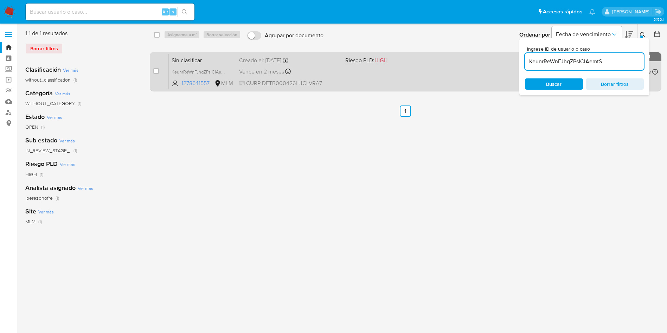
click at [332, 82] on span "CURP DETB000426HJCLVRA7" at bounding box center [289, 83] width 101 height 8
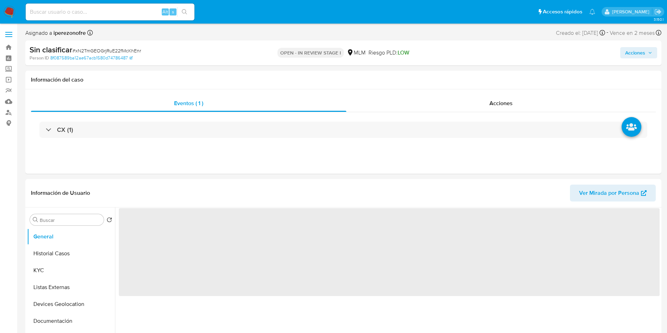
click at [653, 52] on button "Acciones" at bounding box center [638, 52] width 37 height 11
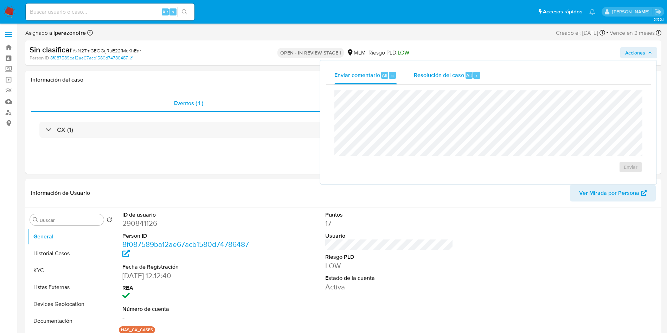
select select "10"
click at [447, 71] on span "Resolución del caso" at bounding box center [439, 75] width 50 height 8
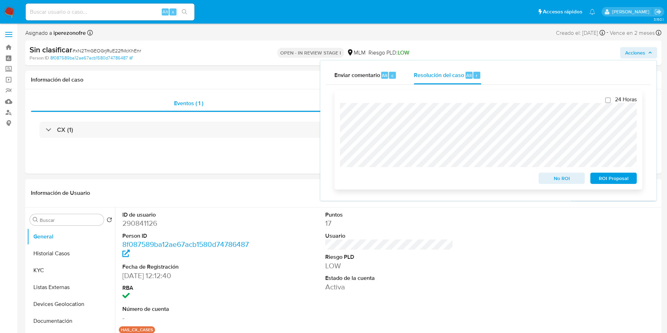
click at [569, 182] on span "No ROI" at bounding box center [562, 178] width 37 height 10
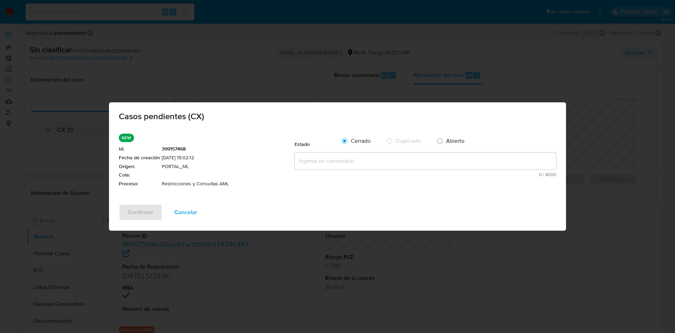
click at [307, 160] on textarea at bounding box center [426, 161] width 262 height 17
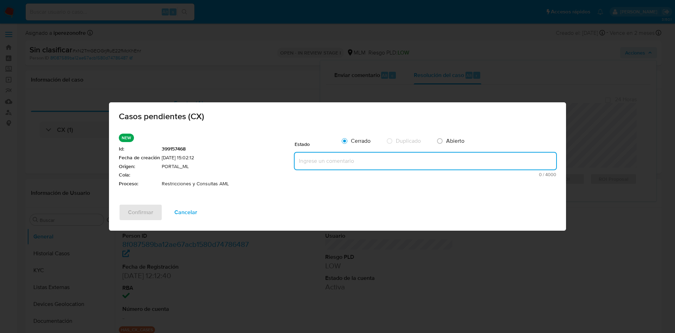
paste textarea "Se realiza validación de caso generado por CX en el que se identifica restricci…"
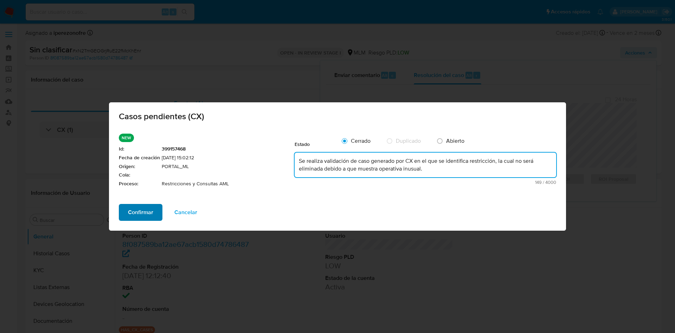
type textarea "Se realiza validación de caso generado por CX en el que se identifica restricci…"
click at [144, 209] on span "Confirmar" at bounding box center [140, 212] width 25 height 15
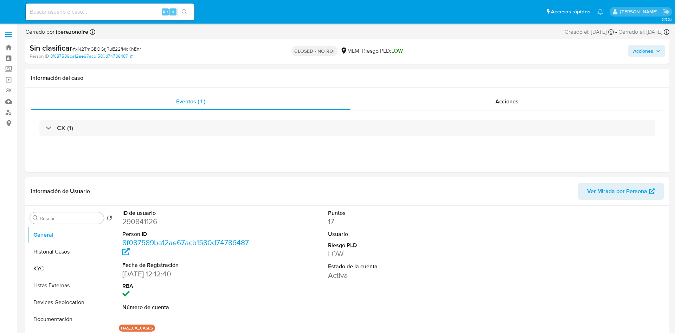
select select "10"
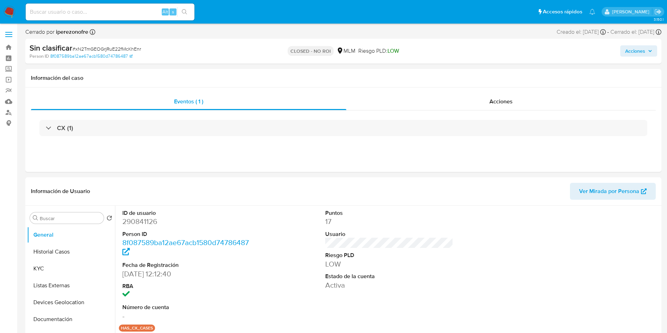
click at [8, 13] on img at bounding box center [10, 12] width 12 height 12
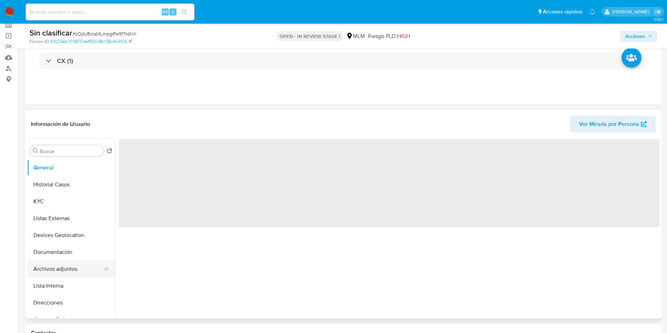
scroll to position [105, 0]
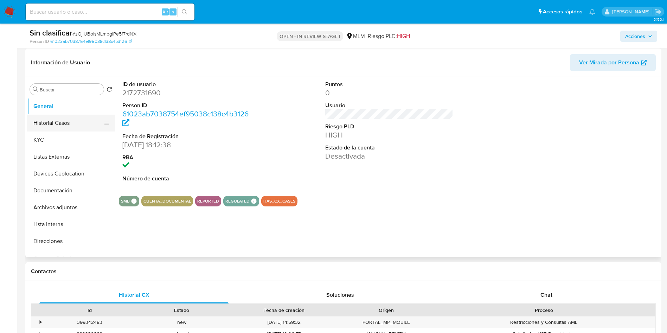
click at [73, 120] on button "Historial Casos" at bounding box center [68, 123] width 82 height 17
select select "10"
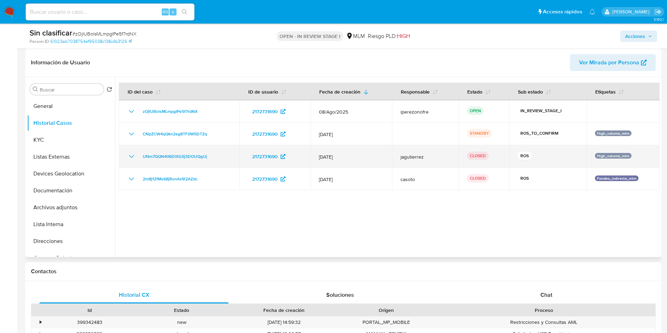
click at [129, 154] on icon "Mostrar/Ocultar" at bounding box center [131, 156] width 8 height 8
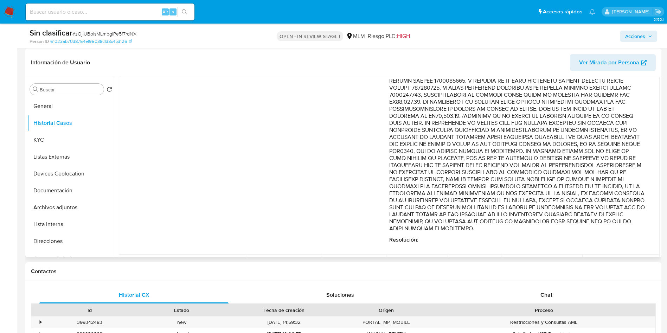
scroll to position [264, 0]
click at [643, 39] on span "Acciones" at bounding box center [635, 36] width 20 height 11
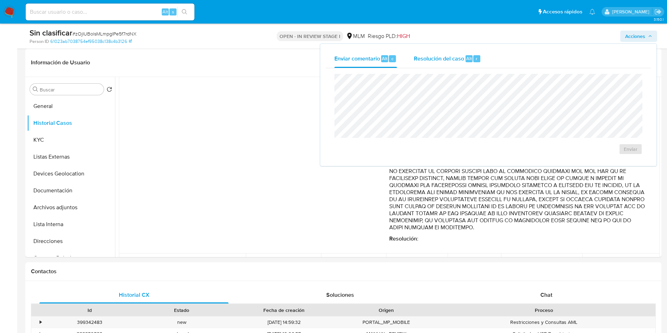
click at [440, 57] on span "Resolución del caso" at bounding box center [439, 58] width 50 height 8
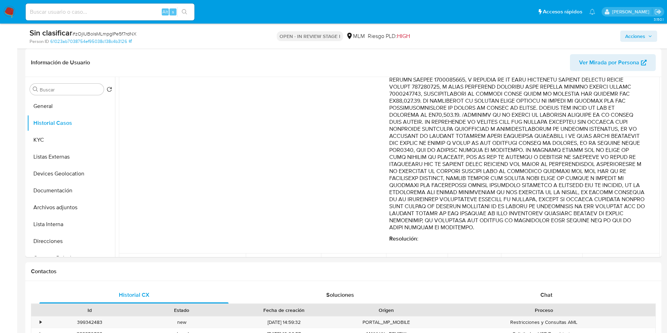
click at [646, 37] on span "Acciones" at bounding box center [638, 36] width 27 height 10
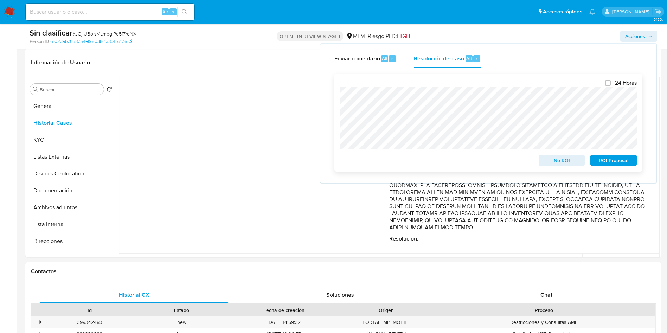
click at [559, 163] on span "No ROI" at bounding box center [562, 160] width 37 height 10
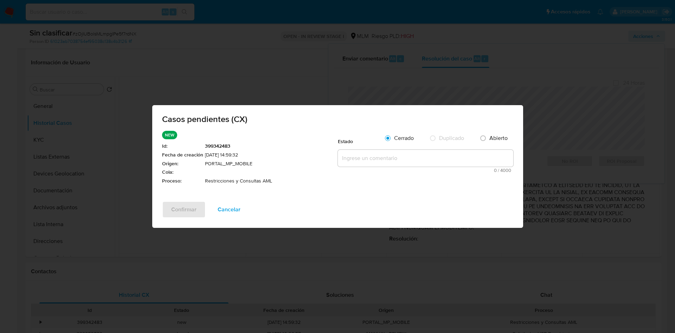
click at [363, 160] on textarea at bounding box center [425, 158] width 175 height 17
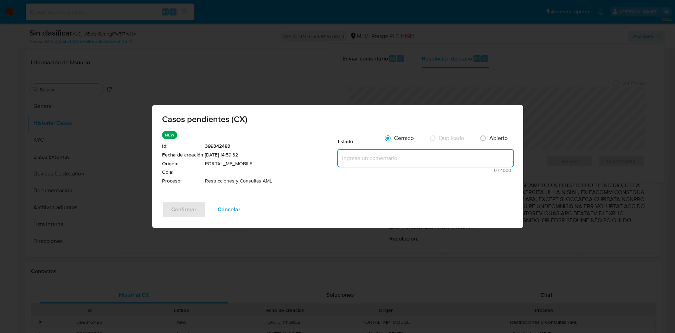
paste textarea "Se realiza validación de caso generado por CX en el que se identifica restricci…"
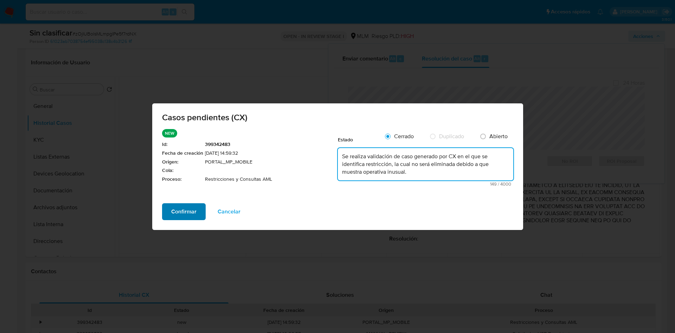
type textarea "Se realiza validación de caso generado por CX en el que se identifica restricci…"
click at [184, 207] on span "Confirmar" at bounding box center [183, 211] width 25 height 15
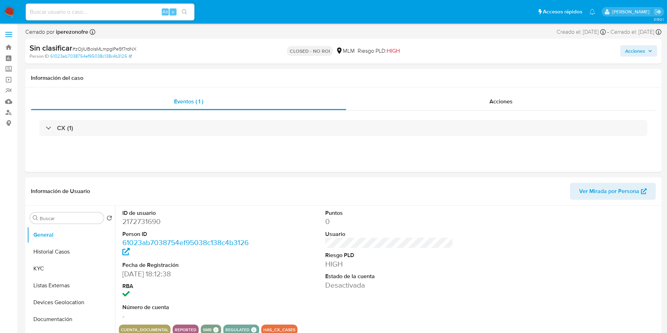
select select "10"
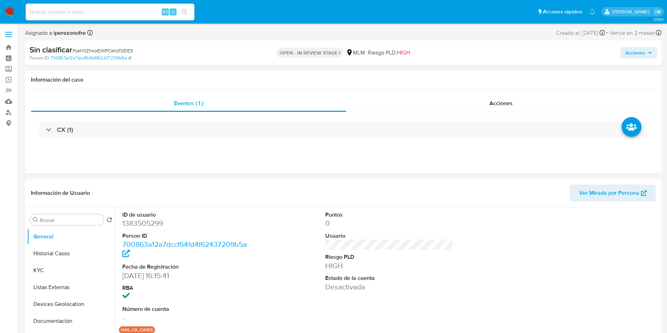
select select "10"
click at [64, 249] on button "Historial Casos" at bounding box center [68, 253] width 82 height 17
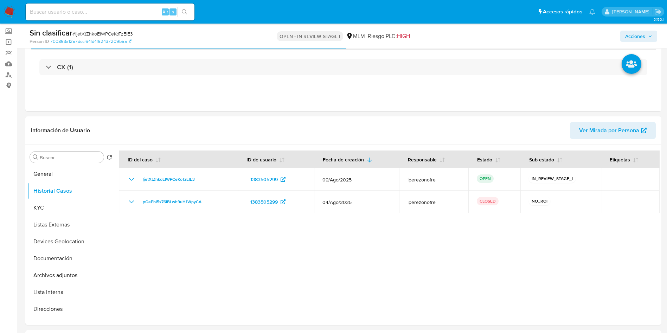
scroll to position [53, 0]
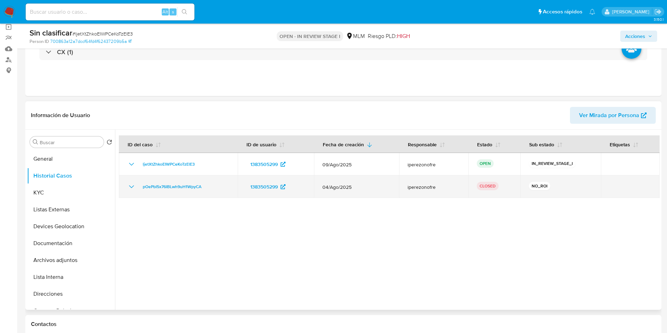
click at [128, 187] on icon "Mostrar/Ocultar" at bounding box center [131, 186] width 8 height 8
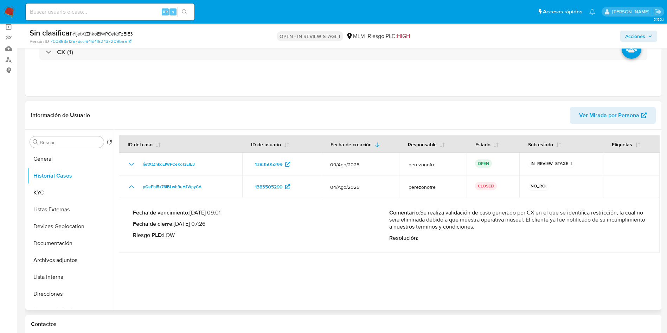
drag, startPoint x: 532, startPoint y: 219, endPoint x: 420, endPoint y: 213, distance: 112.3
click at [420, 213] on p "Comentario : Se realiza validación de caso generado por CX en el que se identif…" at bounding box center [517, 219] width 256 height 21
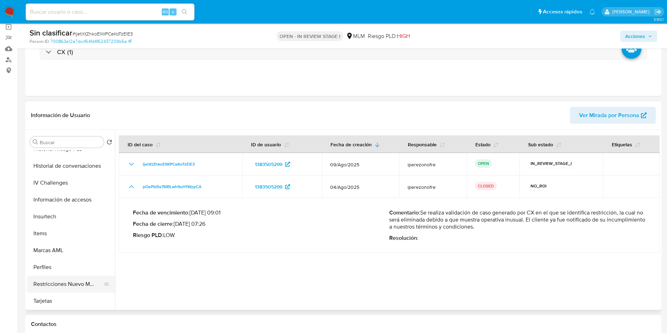
scroll to position [280, 0]
click at [61, 285] on button "Restricciones Nuevo Mundo" at bounding box center [68, 283] width 82 height 17
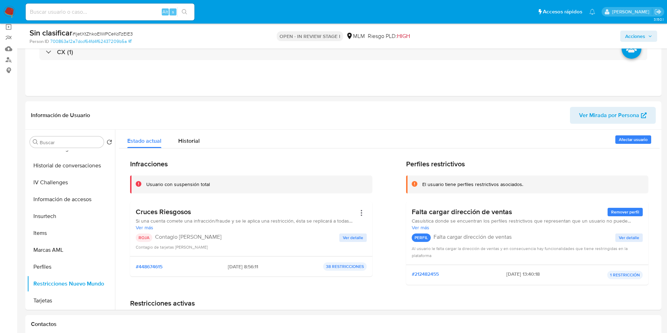
click at [640, 38] on span "Acciones" at bounding box center [635, 36] width 20 height 11
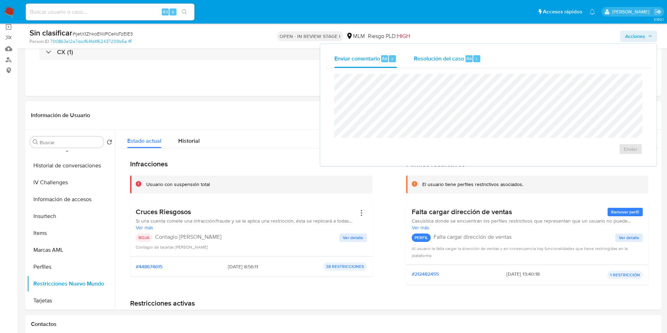
click at [428, 58] on span "Resolución del caso" at bounding box center [439, 58] width 50 height 8
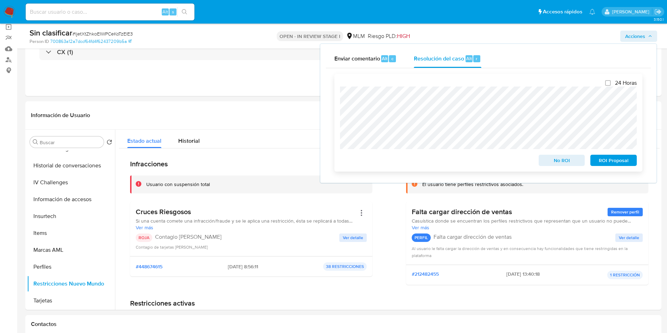
click at [562, 163] on span "No ROI" at bounding box center [562, 160] width 37 height 10
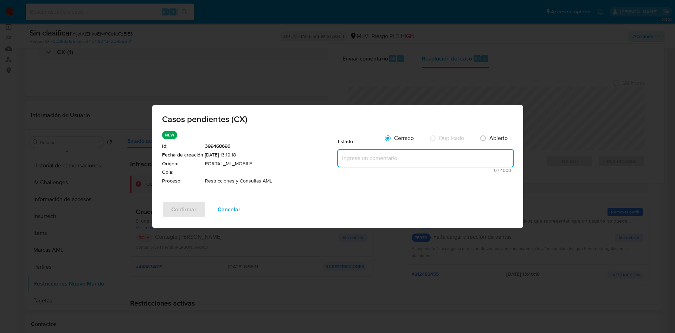
click at [406, 161] on textarea at bounding box center [425, 158] width 175 height 17
paste textarea "Se realiza validación de caso generado por CX en el que se identifica restricci…"
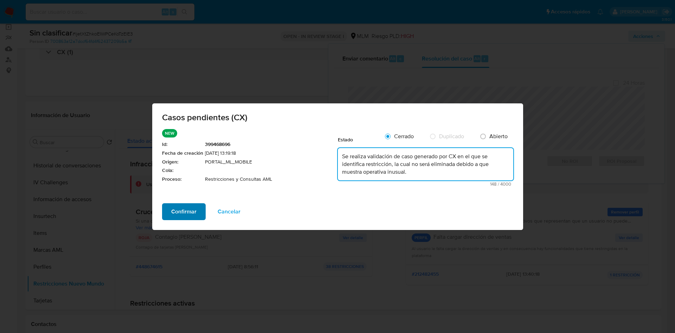
type textarea "Se realiza validación de caso generado por CX en el que se identifica restricci…"
click at [169, 208] on button "Confirmar" at bounding box center [184, 211] width 44 height 17
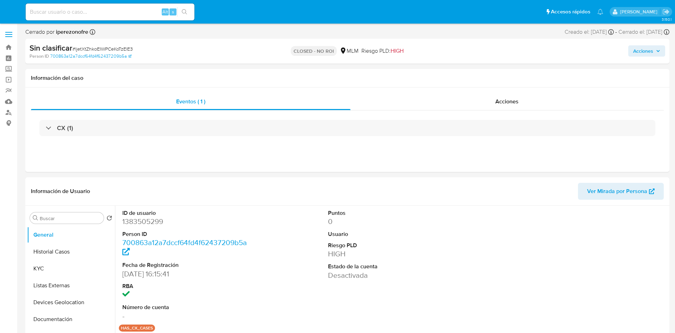
select select "10"
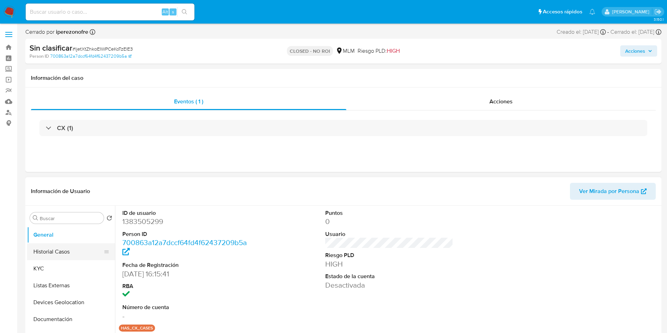
click at [45, 254] on button "Historial Casos" at bounding box center [68, 251] width 82 height 17
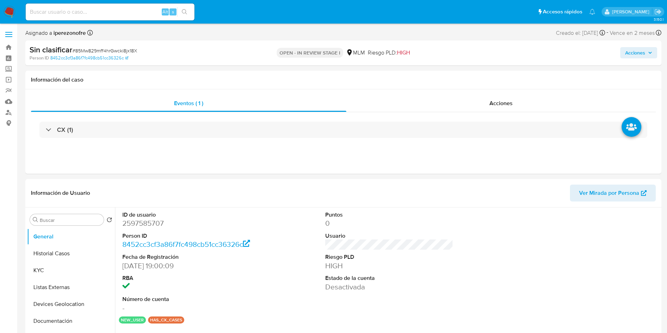
select select "10"
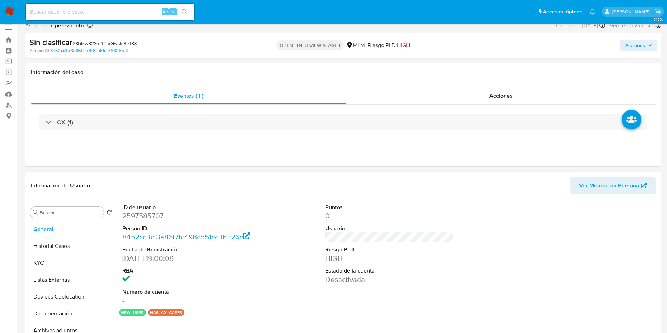
scroll to position [105, 0]
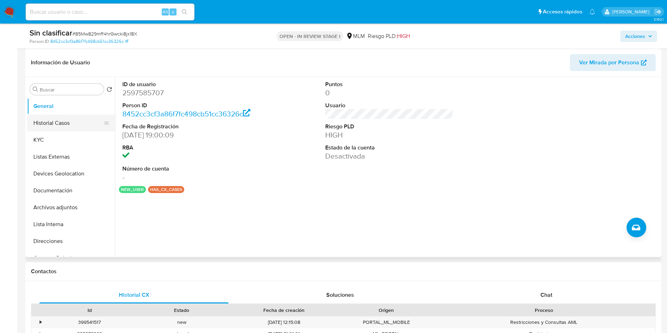
click at [70, 127] on button "Historial Casos" at bounding box center [68, 123] width 82 height 17
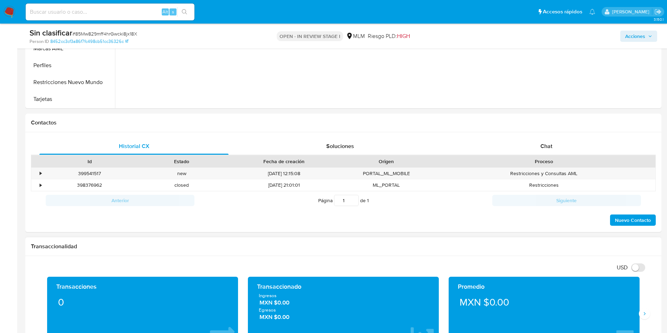
scroll to position [264, 0]
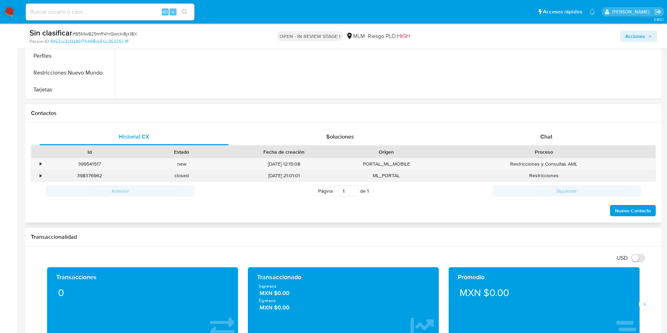
click at [37, 175] on div "•" at bounding box center [37, 176] width 12 height 12
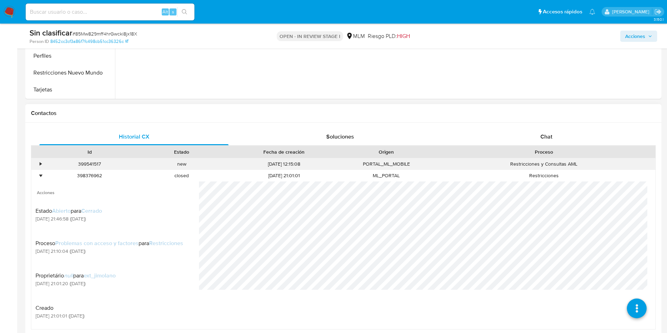
click at [43, 164] on div "•" at bounding box center [37, 164] width 12 height 12
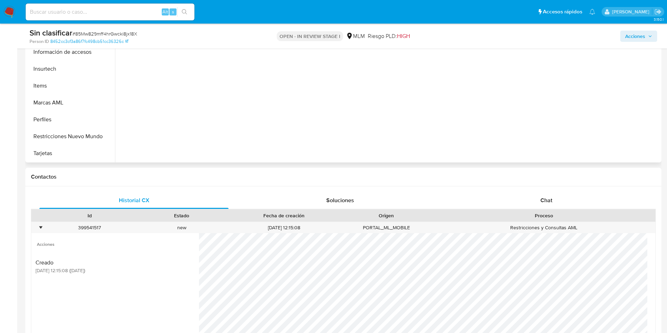
scroll to position [105, 0]
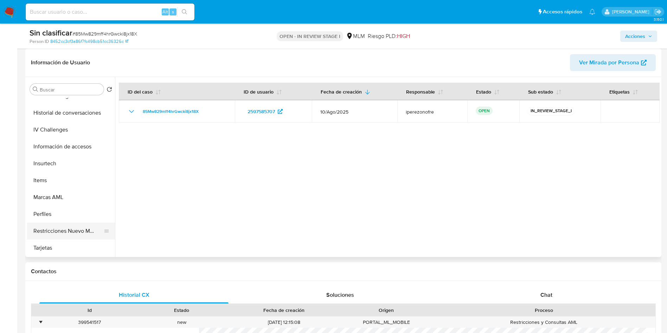
click at [78, 233] on button "Restricciones Nuevo Mundo" at bounding box center [68, 231] width 82 height 17
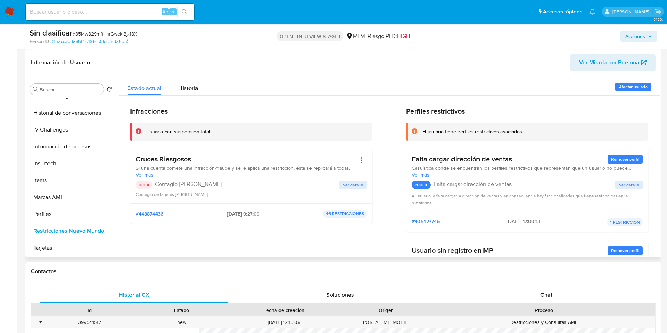
click at [356, 183] on span "Ver detalle" at bounding box center [353, 184] width 20 height 7
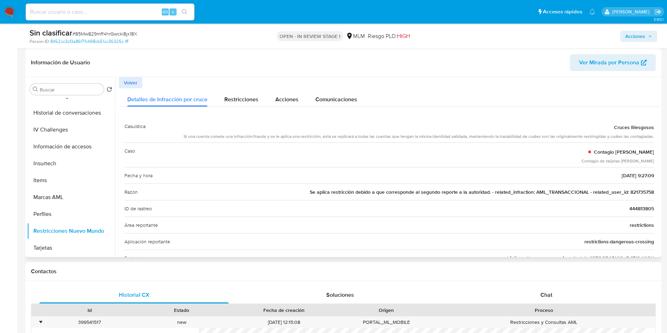
click at [641, 193] on span "Se aplica restricción debido a que corresponde al segundo reporte a la autorida…" at bounding box center [482, 191] width 344 height 7
click at [643, 34] on span "Acciones" at bounding box center [635, 36] width 20 height 11
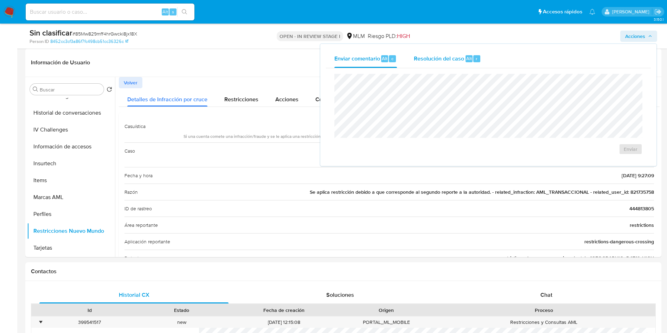
click at [427, 58] on span "Resolución del caso" at bounding box center [439, 58] width 50 height 8
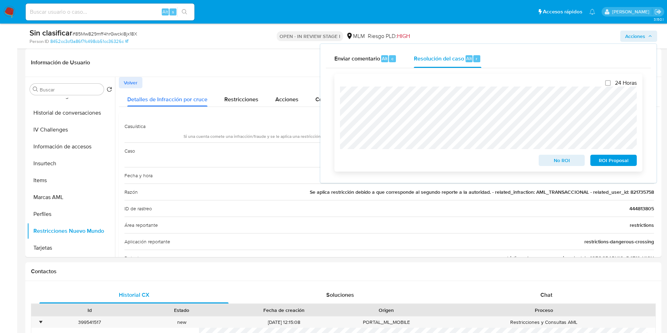
click at [328, 91] on div "Cierre de caso 24 Horas No ROI ROI Proposal" at bounding box center [488, 122] width 325 height 109
click at [565, 160] on span "No ROI" at bounding box center [562, 160] width 37 height 10
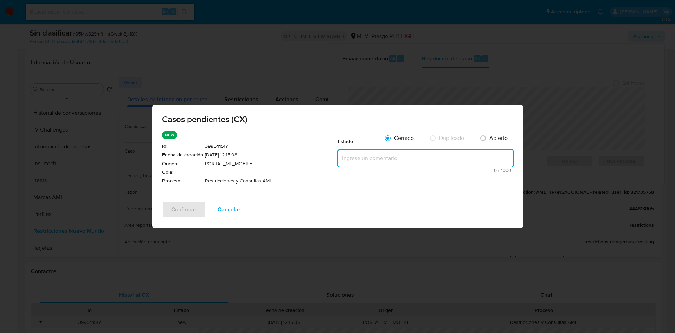
click at [384, 156] on textarea at bounding box center [425, 158] width 175 height 17
paste textarea "Se realiza validación de caso generado por CX en el que se identifica restricci…"
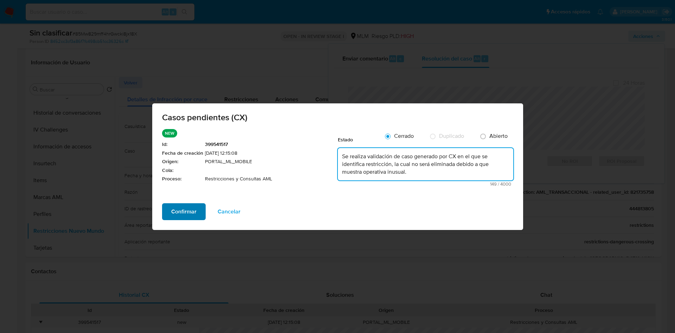
type textarea "Se realiza validación de caso generado por CX en el que se identifica restricci…"
click at [181, 208] on span "Confirmar" at bounding box center [183, 211] width 25 height 15
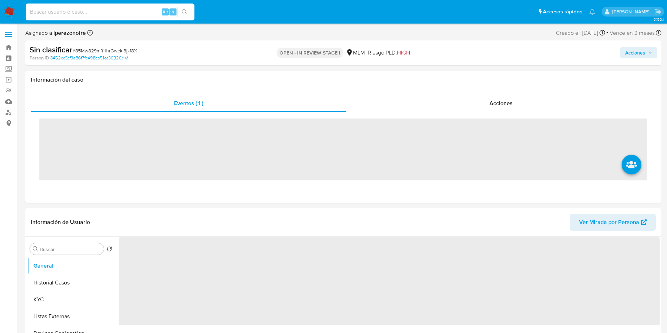
click at [98, 13] on input at bounding box center [110, 11] width 169 height 9
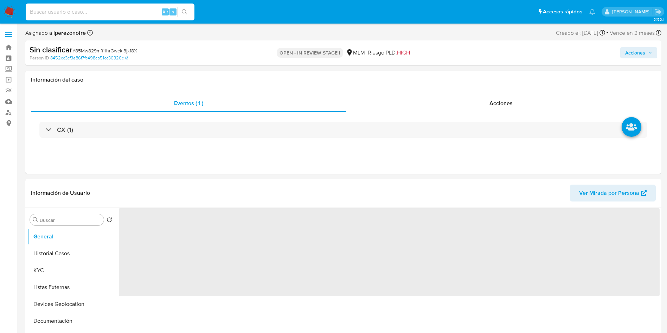
paste input "821735758"
type input "821735758"
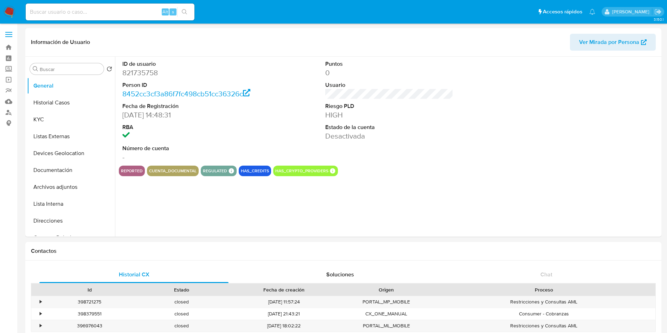
select select "10"
click at [58, 101] on button "Historial Casos" at bounding box center [68, 102] width 82 height 17
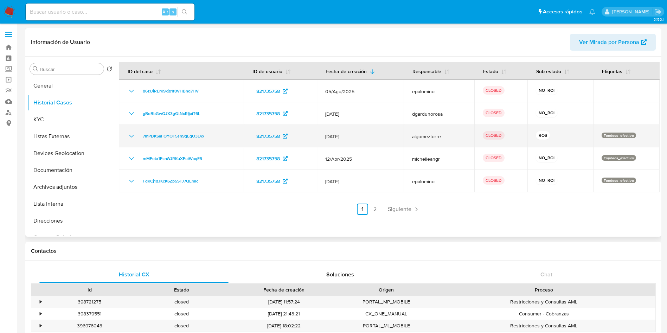
click at [129, 134] on icon "Mostrar/Ocultar" at bounding box center [131, 136] width 8 height 8
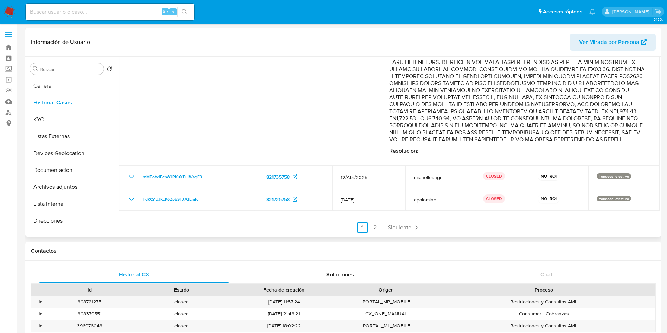
scroll to position [163, 0]
click at [374, 227] on link "2" at bounding box center [375, 227] width 11 height 11
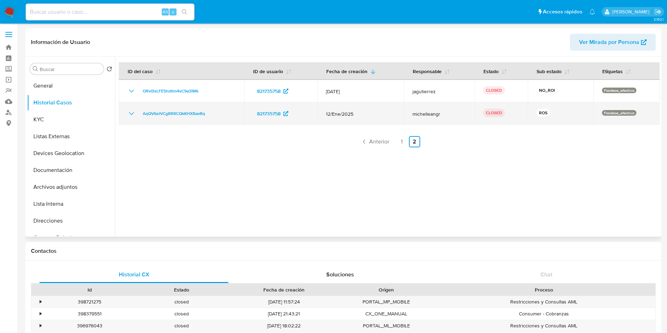
click at [129, 113] on icon "Mostrar/Ocultar" at bounding box center [131, 113] width 5 height 3
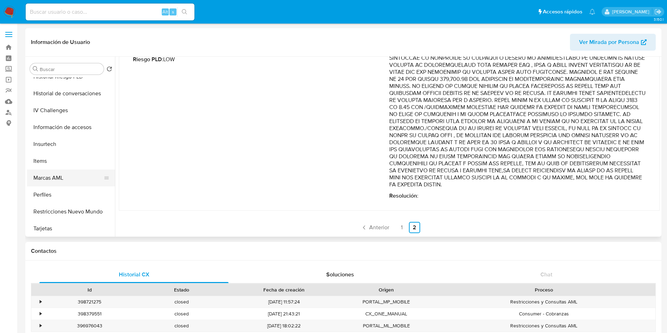
scroll to position [280, 0]
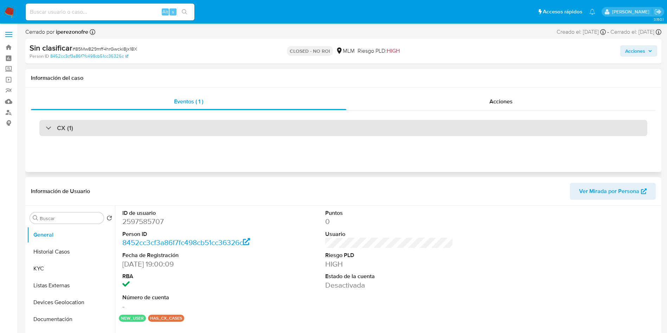
select select "10"
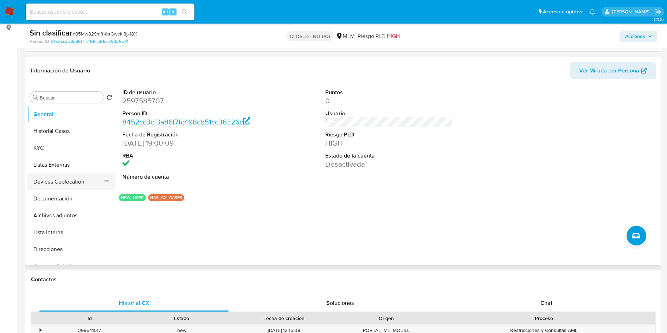
scroll to position [105, 0]
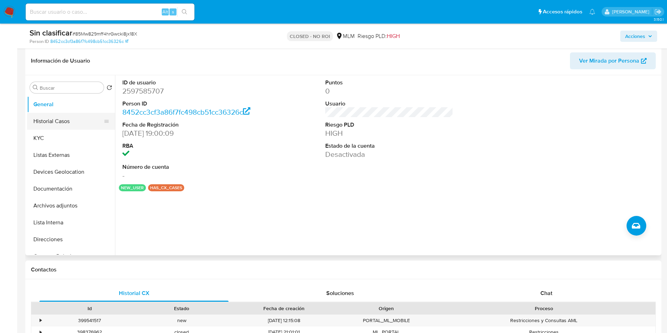
click at [65, 122] on button "Historial Casos" at bounding box center [68, 121] width 82 height 17
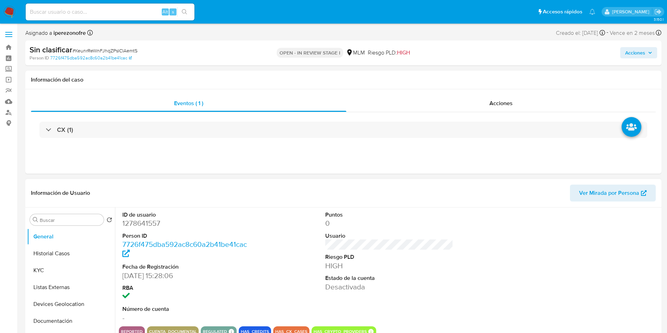
select select "10"
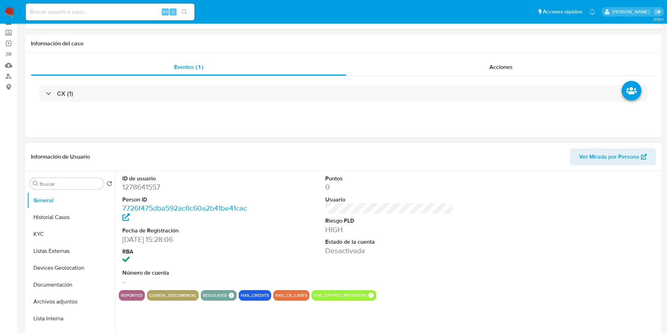
scroll to position [53, 0]
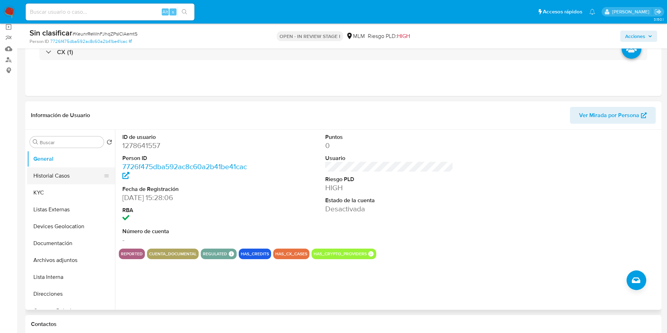
click at [53, 177] on button "Historial Casos" at bounding box center [68, 175] width 82 height 17
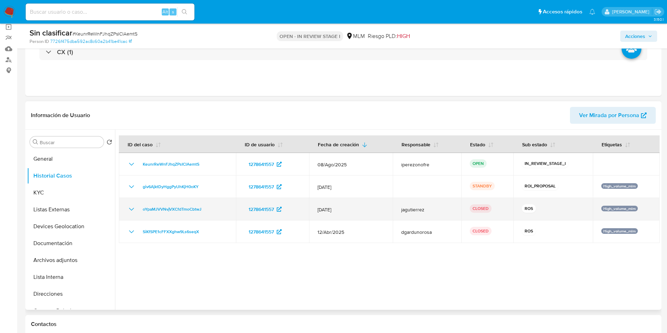
click at [131, 205] on icon "Mostrar/Ocultar" at bounding box center [131, 209] width 8 height 8
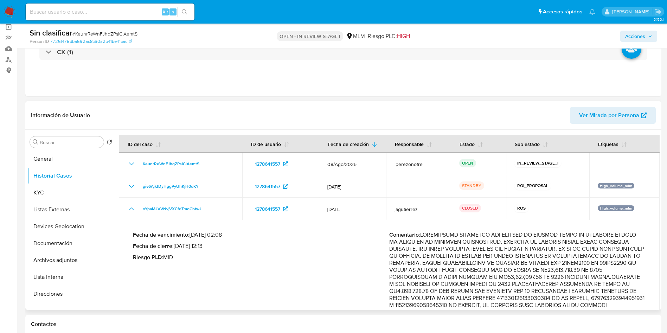
scroll to position [0, 0]
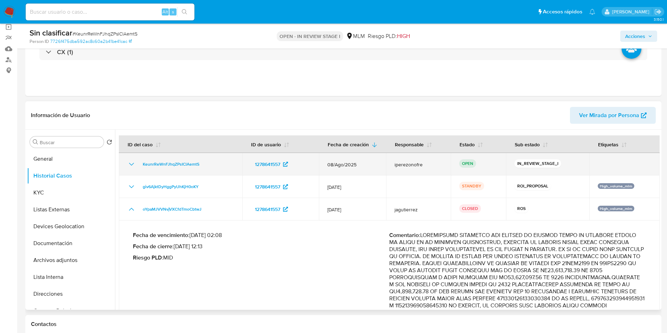
click at [129, 163] on icon "Mostrar/Ocultar" at bounding box center [131, 164] width 8 height 8
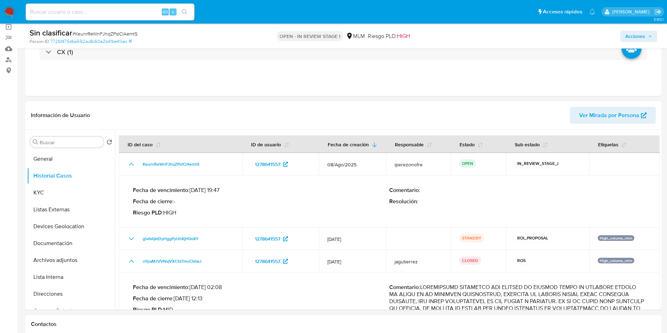
click at [647, 37] on span "Acciones" at bounding box center [638, 36] width 27 height 10
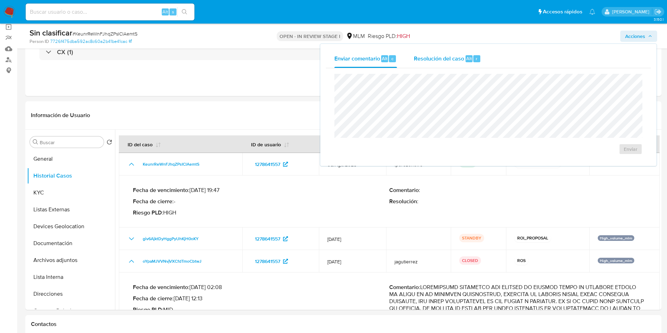
click at [423, 57] on span "Resolución del caso" at bounding box center [439, 58] width 50 height 8
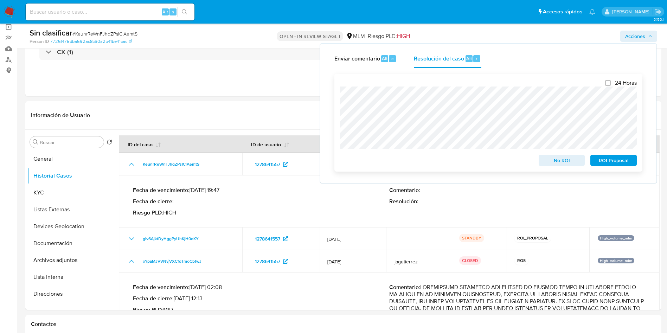
click at [564, 162] on span "No ROI" at bounding box center [562, 160] width 37 height 10
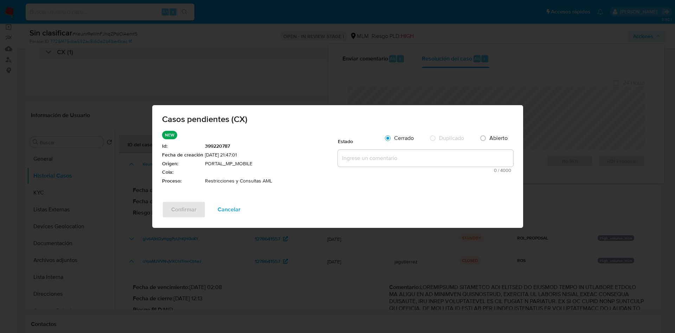
click at [374, 164] on textarea at bounding box center [425, 158] width 175 height 17
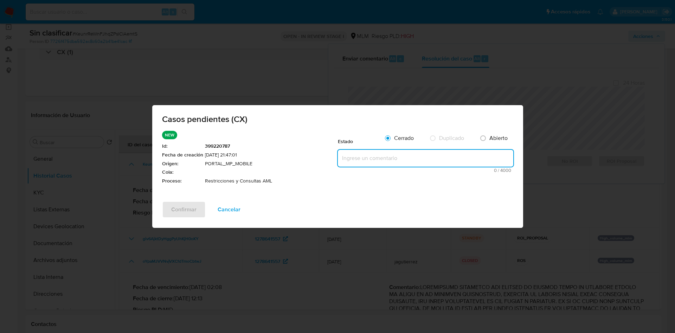
paste textarea "Se realiza validación de caso generado por CX en el que se identifica restricci…"
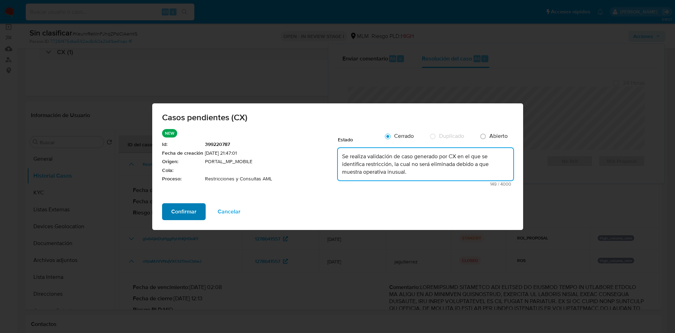
type textarea "Se realiza validación de caso generado por CX en el que se identifica restricci…"
click at [191, 216] on span "Confirmar" at bounding box center [183, 211] width 25 height 15
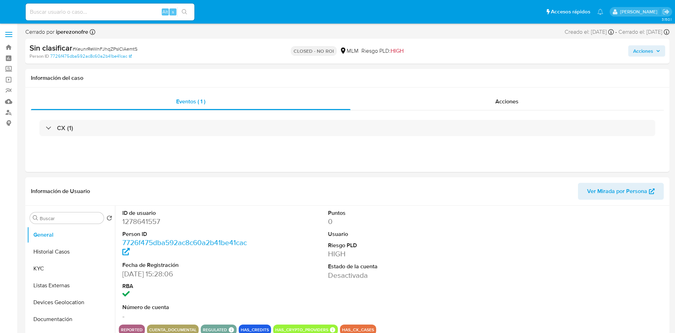
select select "10"
